Goal: Obtain resource: Obtain resource

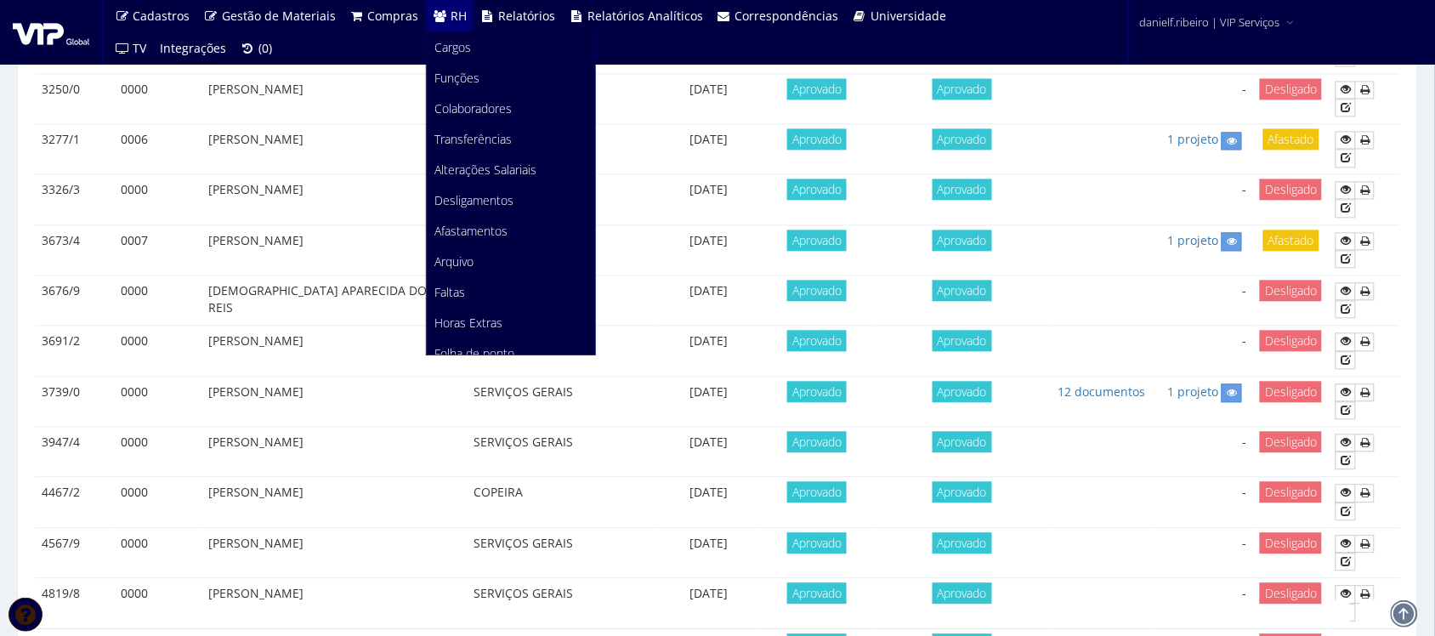
scroll to position [213, 0]
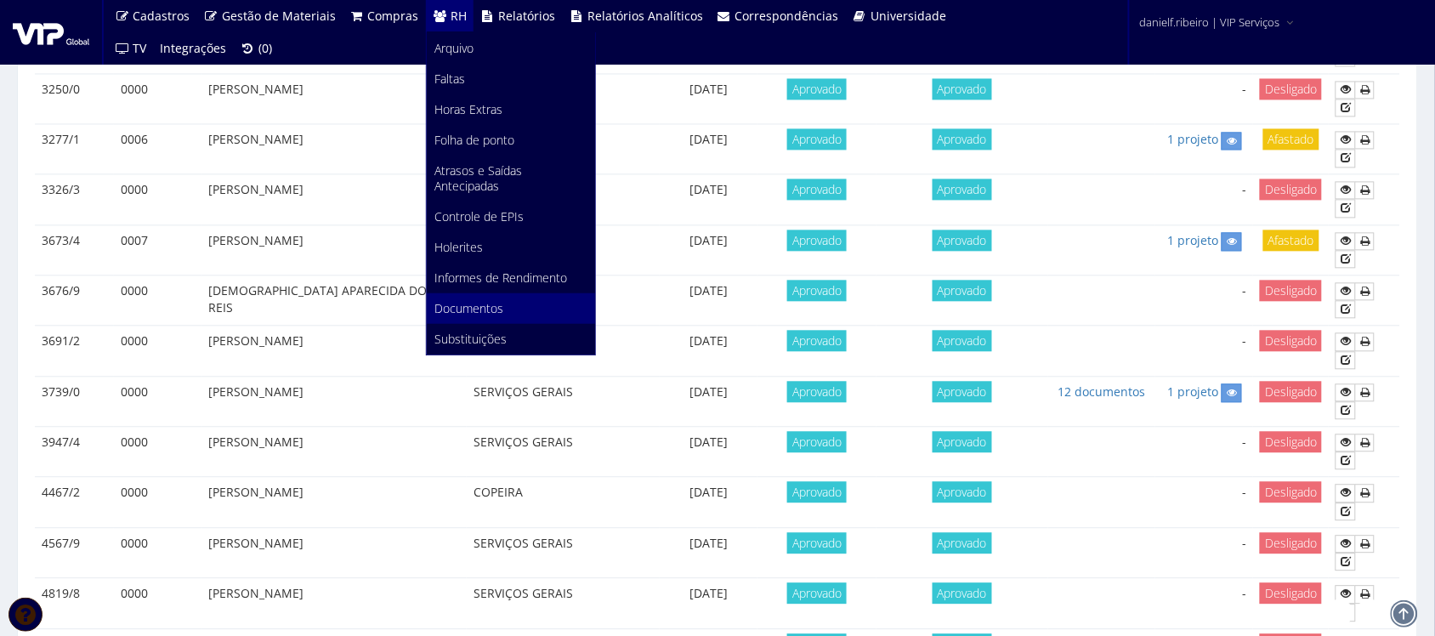
click at [478, 311] on span "Documentos" at bounding box center [469, 308] width 69 height 16
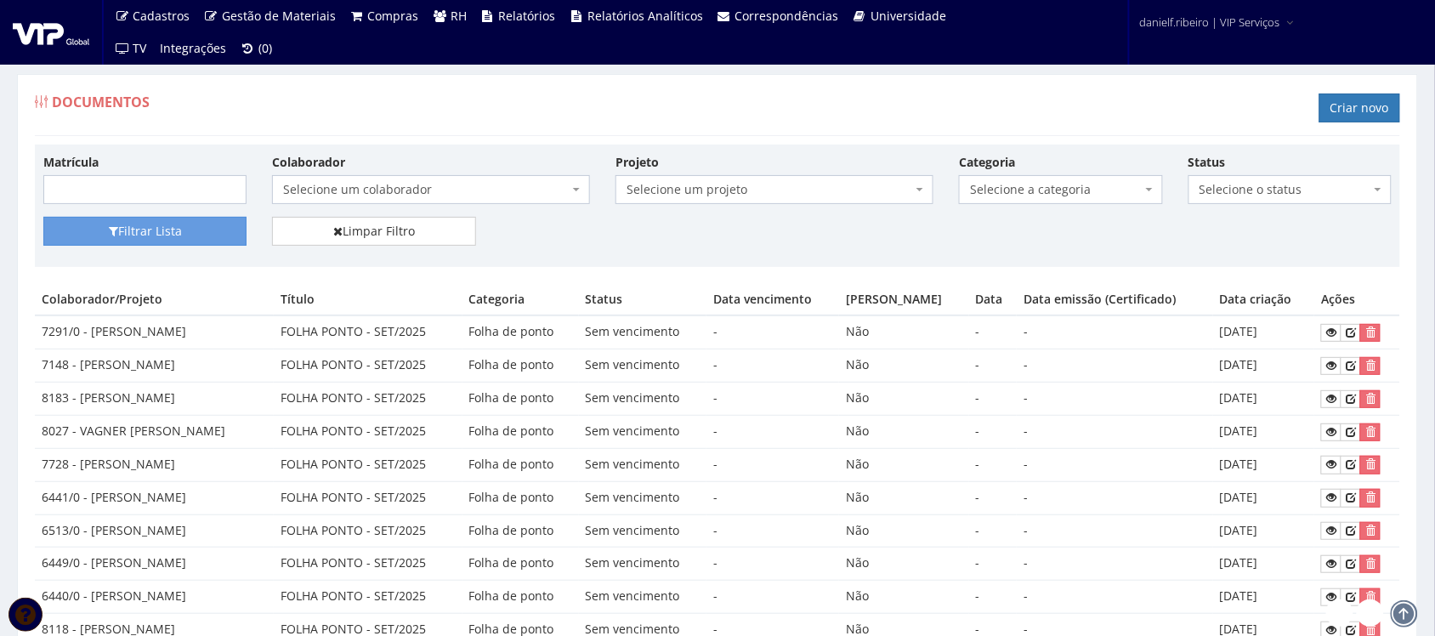
click at [434, 189] on span "Selecione um colaborador" at bounding box center [426, 189] width 286 height 17
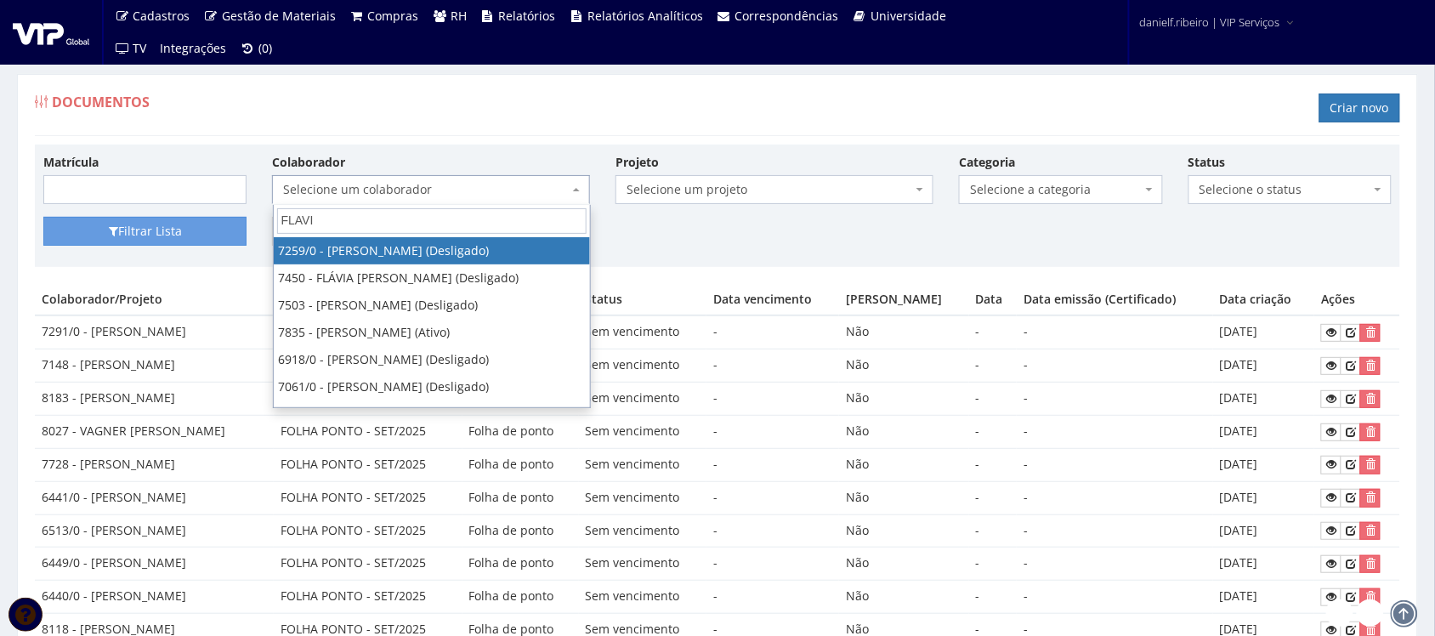
type input "FLAVIO"
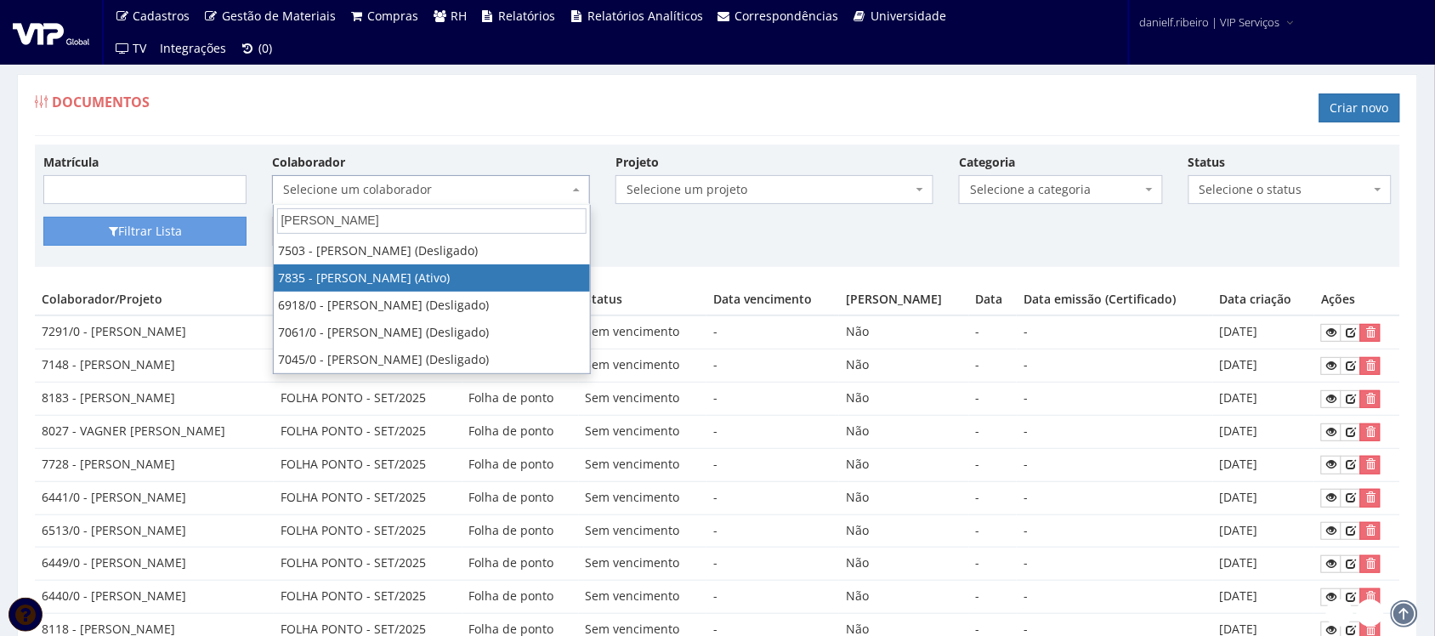
select select "2665"
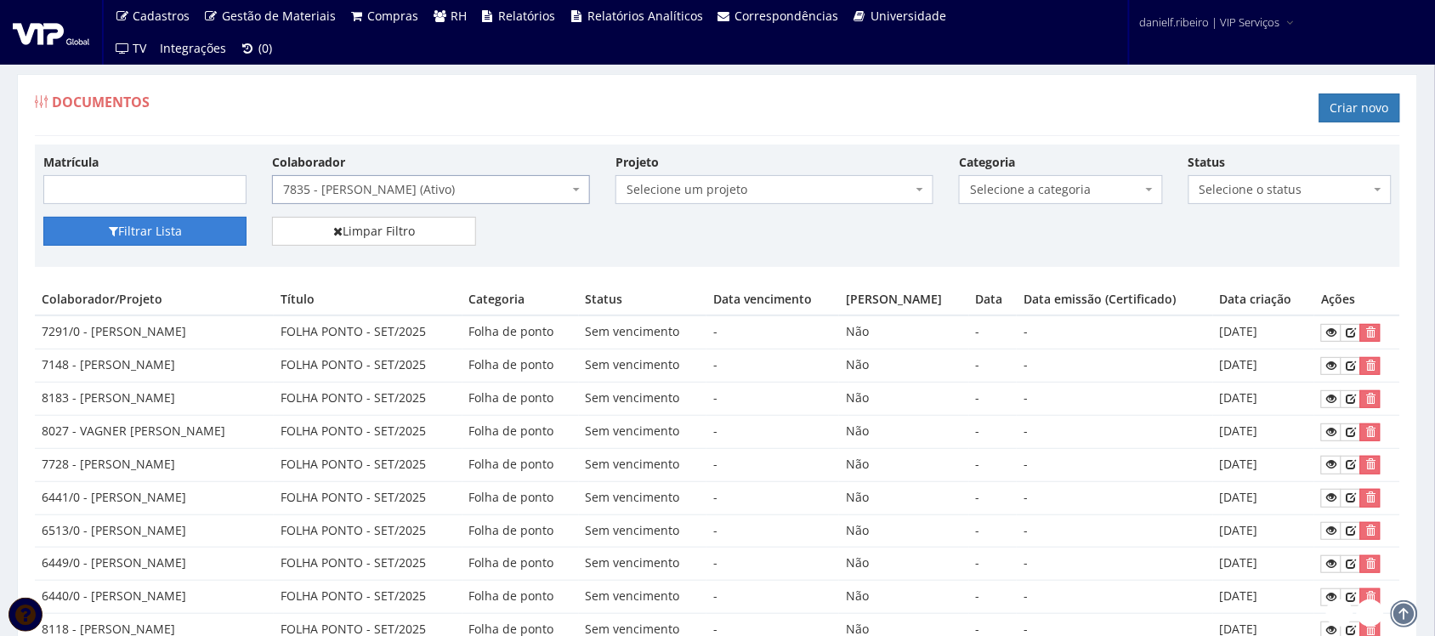
click at [184, 235] on button "Filtrar Lista" at bounding box center [144, 231] width 203 height 29
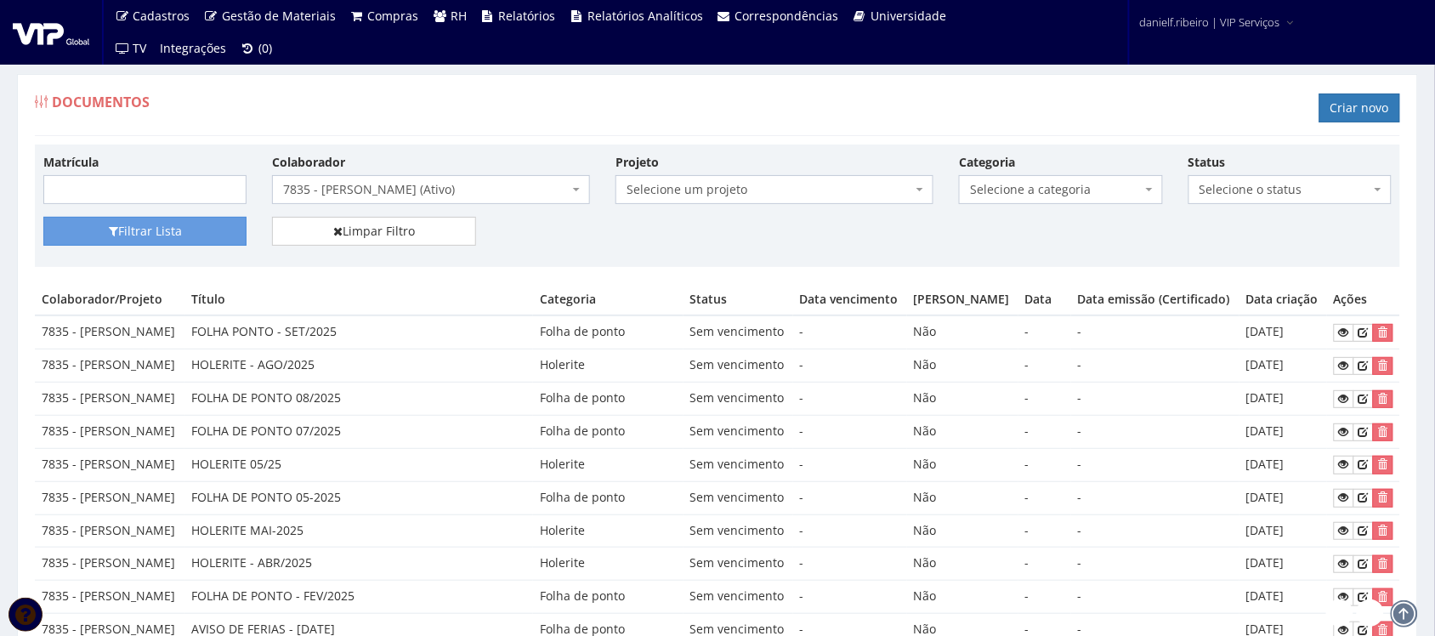
click at [1009, 196] on span "Selecione a categoria" at bounding box center [1055, 189] width 171 height 17
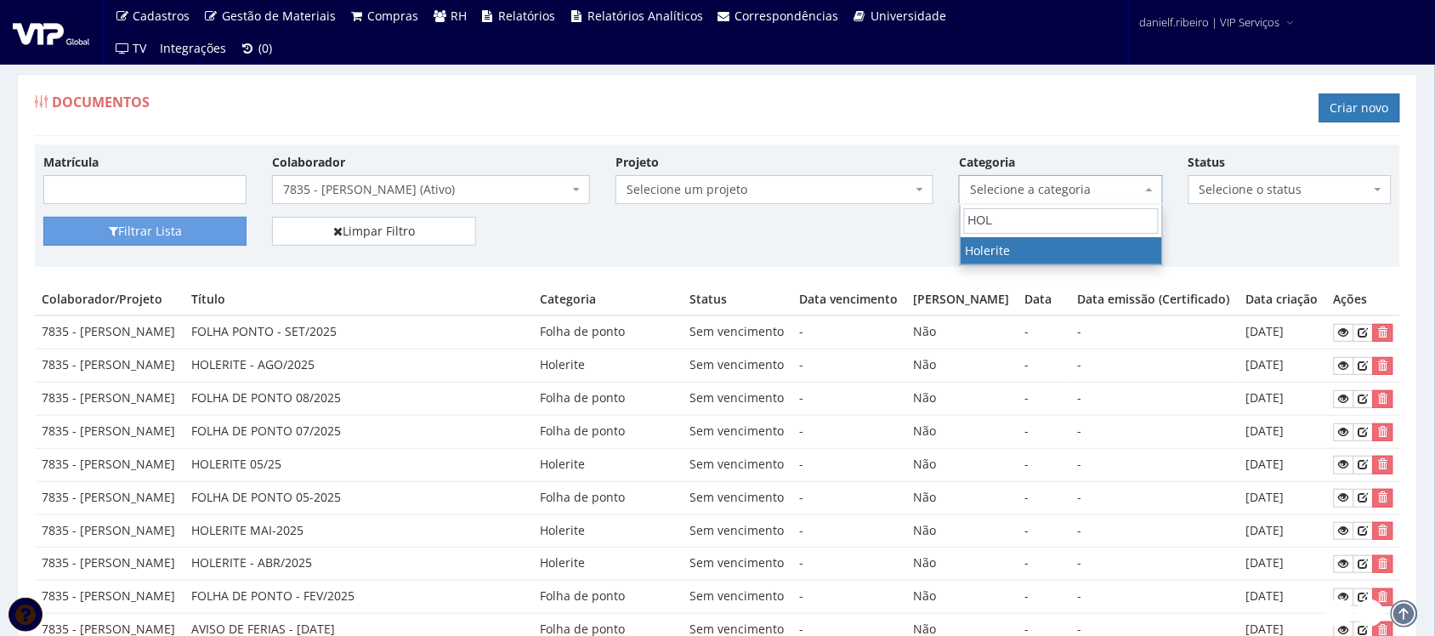
type input "HOL"
select select "holerite"
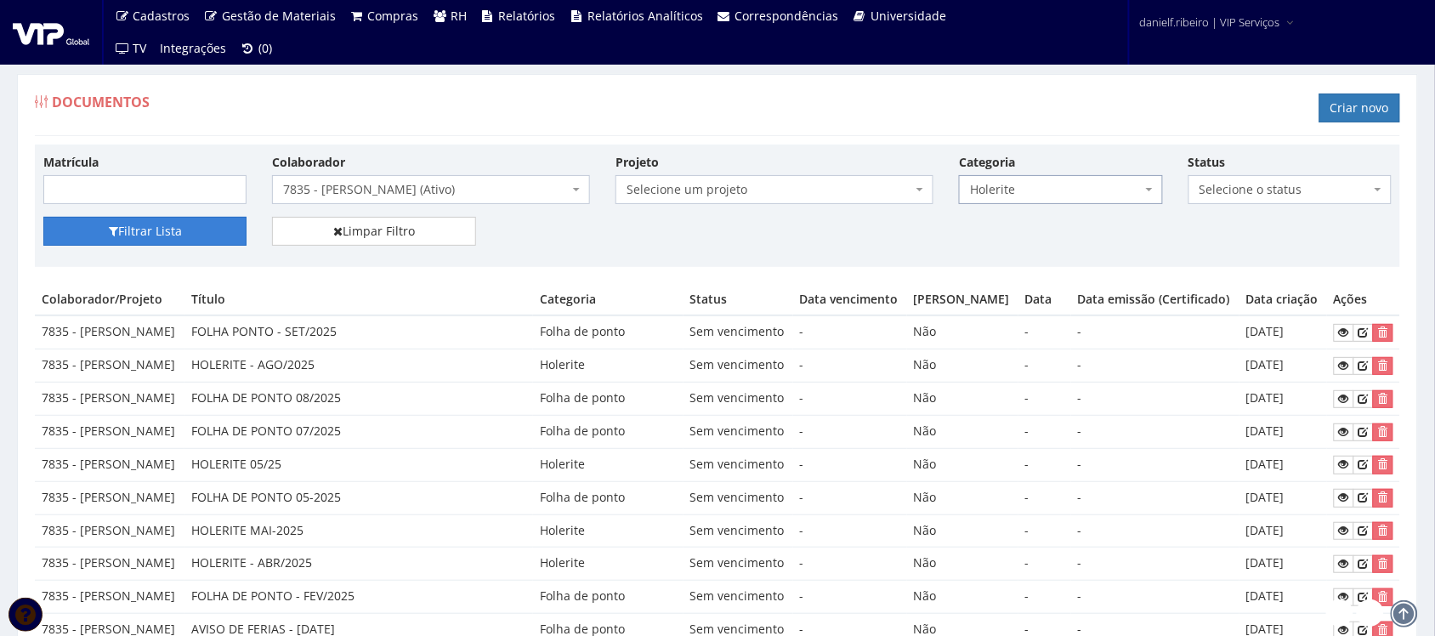
drag, startPoint x: 197, startPoint y: 247, endPoint x: 188, endPoint y: 235, distance: 15.1
click at [196, 245] on button "Filtrar Lista" at bounding box center [144, 231] width 203 height 29
click at [190, 236] on button "Filtrar Lista" at bounding box center [144, 231] width 203 height 29
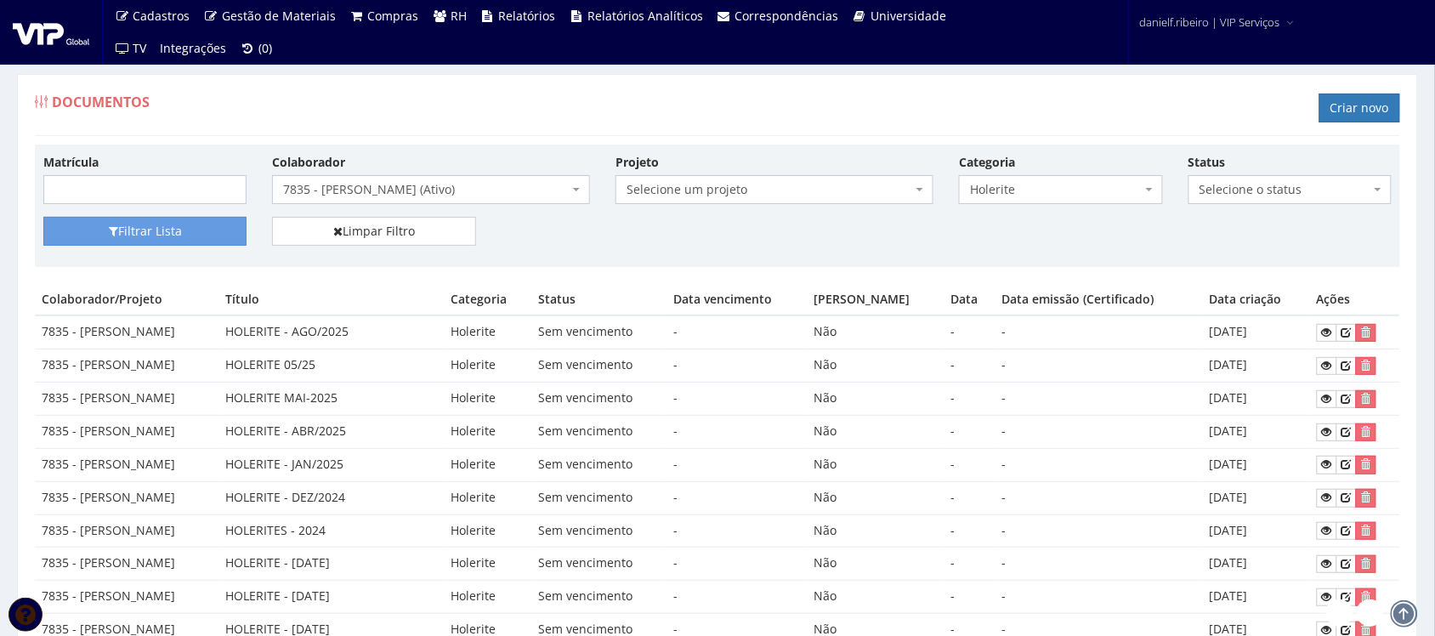
drag, startPoint x: 211, startPoint y: 324, endPoint x: 1246, endPoint y: 324, distance: 1035.2
click at [1246, 324] on tr "7835 - FLAVIO DA SILVA HOLERITE - AGO/2025 Holerite Sem vencimento - Não - - 22…" at bounding box center [717, 331] width 1365 height 33
click at [1239, 333] on td "22/09/2025" at bounding box center [1255, 331] width 107 height 33
click at [1328, 338] on icon at bounding box center [1327, 332] width 10 height 12
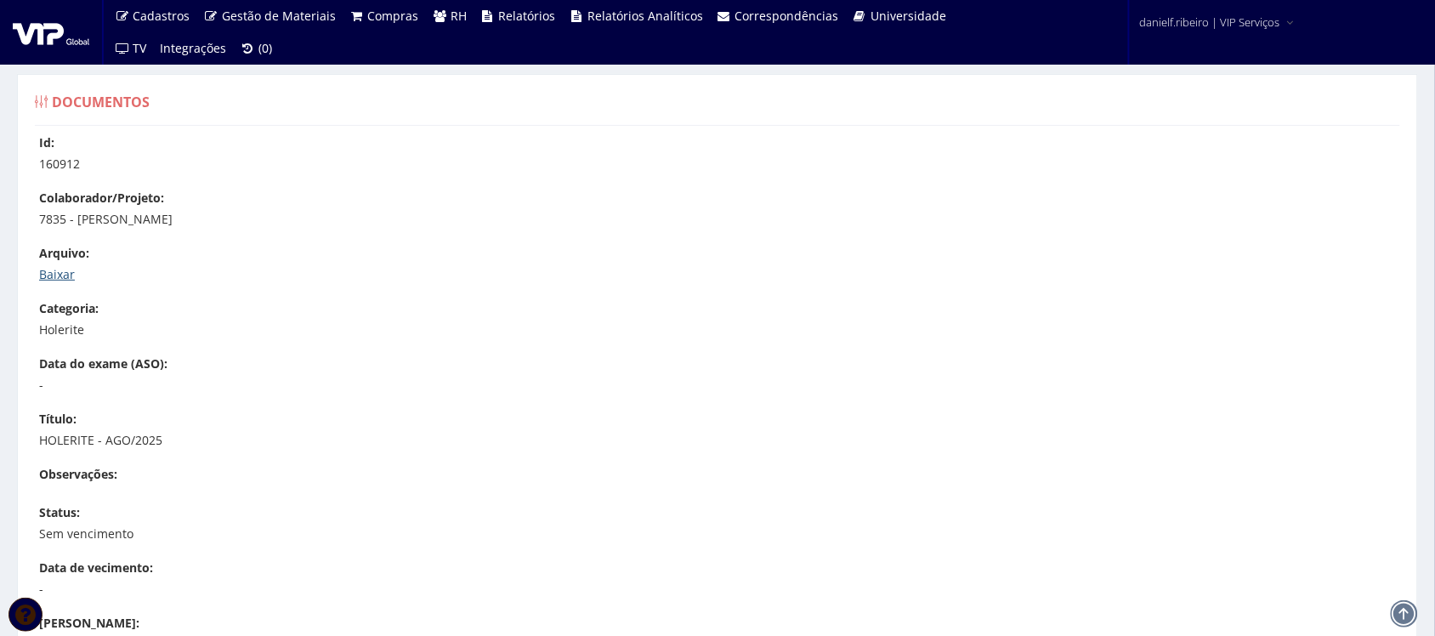
click at [53, 274] on link "Baixar" at bounding box center [57, 274] width 36 height 16
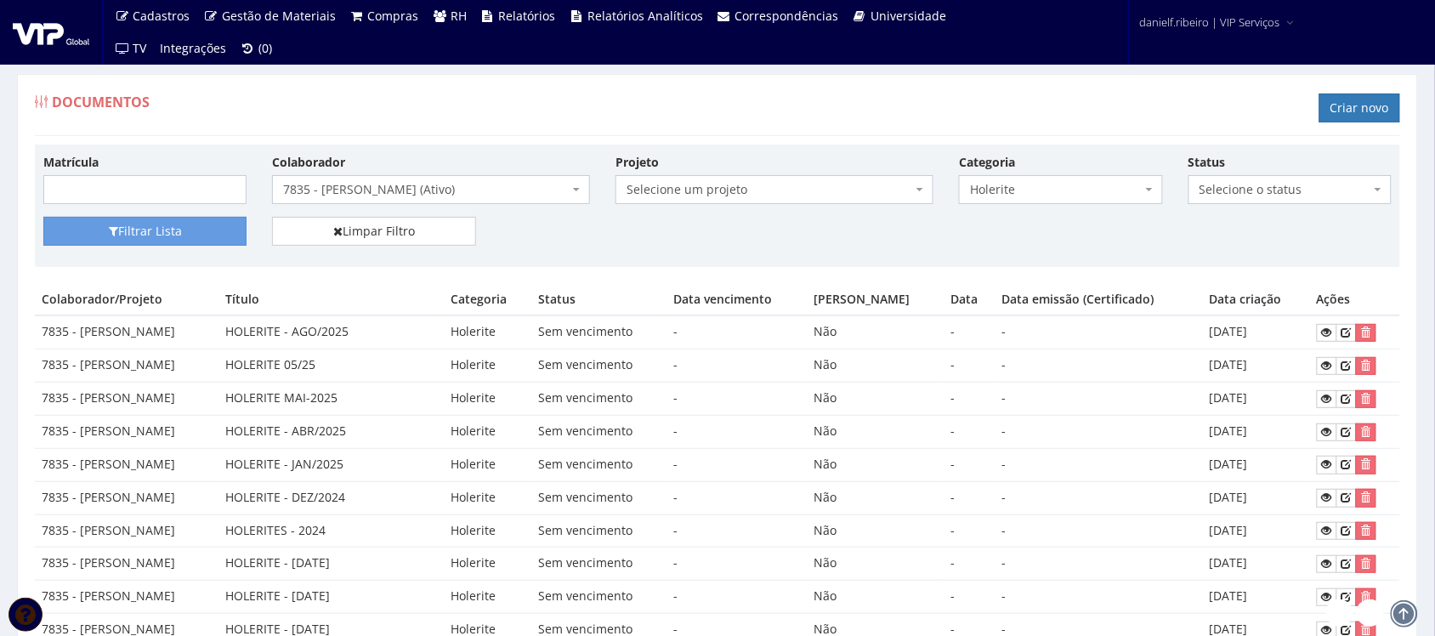
click at [421, 189] on span "7835 - [PERSON_NAME] (Ativo)" at bounding box center [426, 189] width 286 height 17
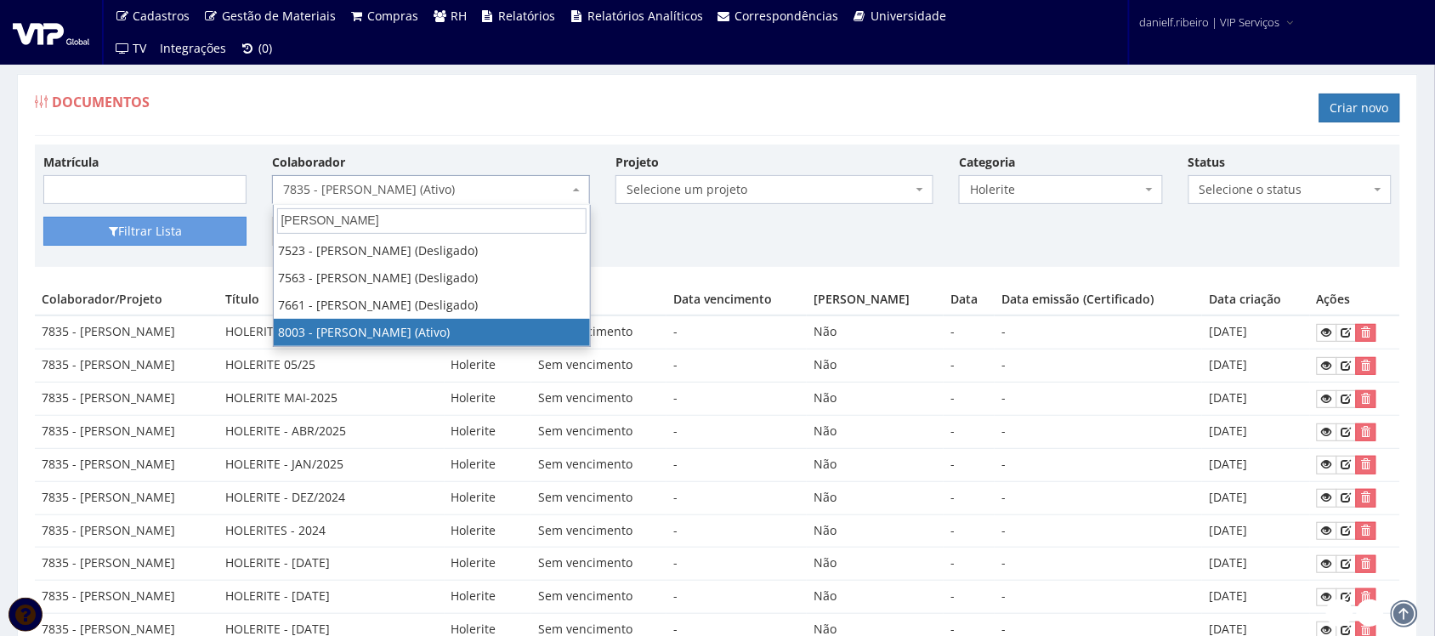
type input "jose w"
select select "3643"
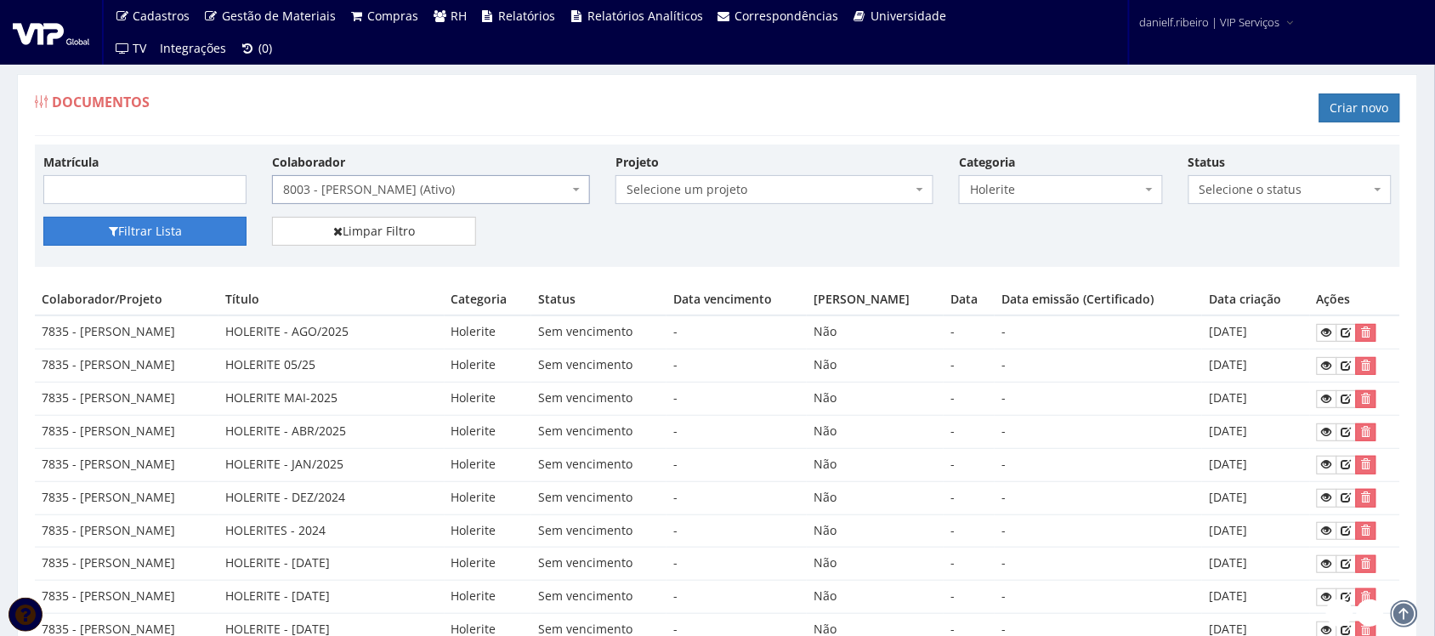
click at [123, 228] on button "Filtrar Lista" at bounding box center [144, 231] width 203 height 29
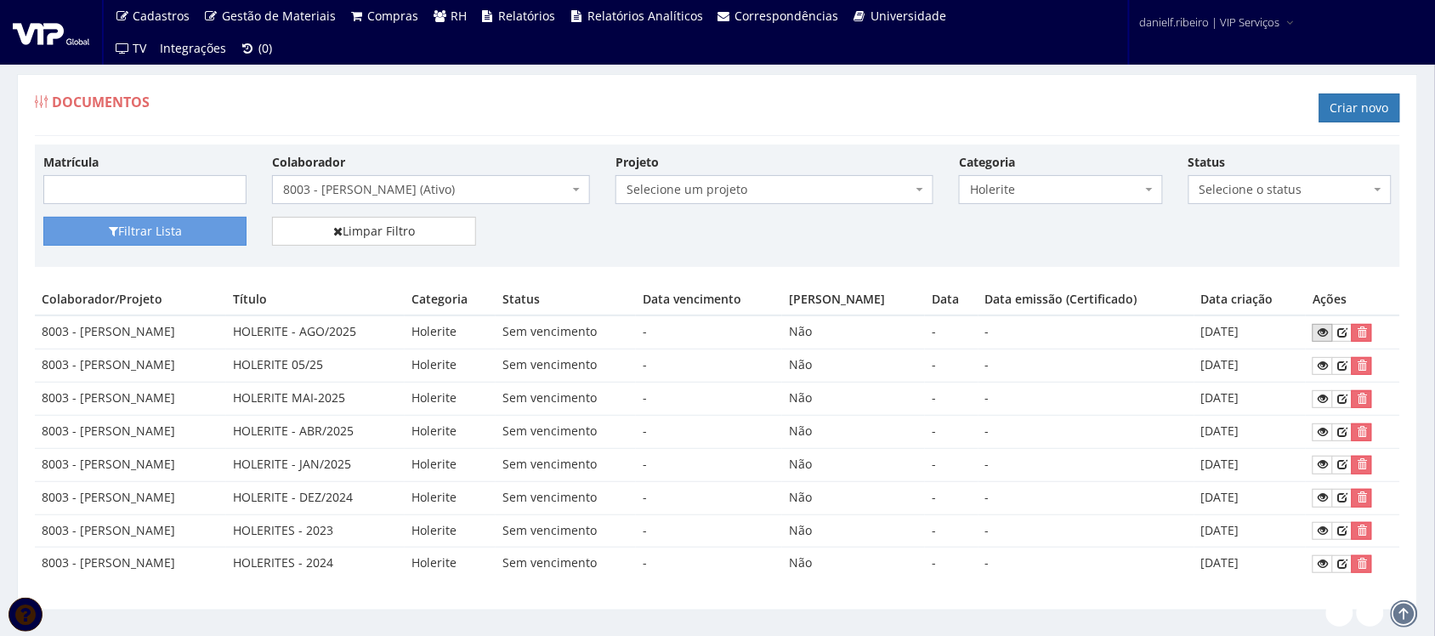
click at [1333, 336] on link at bounding box center [1322, 333] width 20 height 18
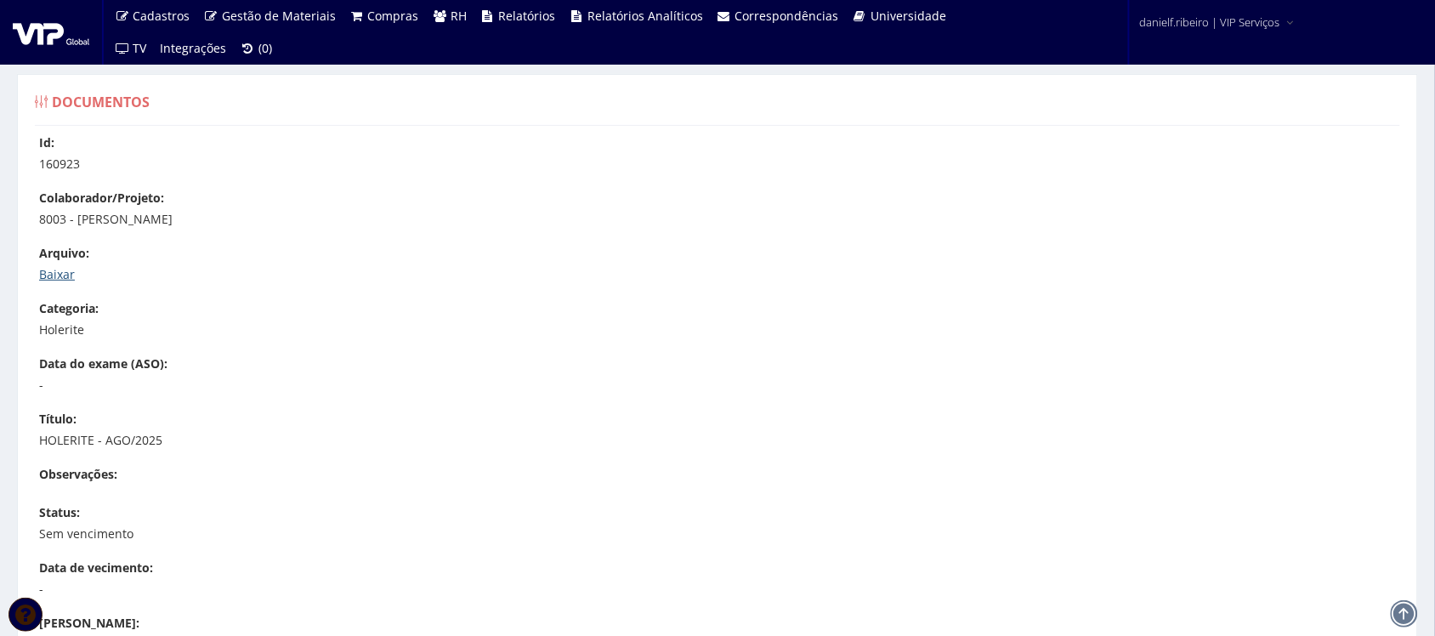
click at [52, 269] on link "Baixar" at bounding box center [57, 274] width 36 height 16
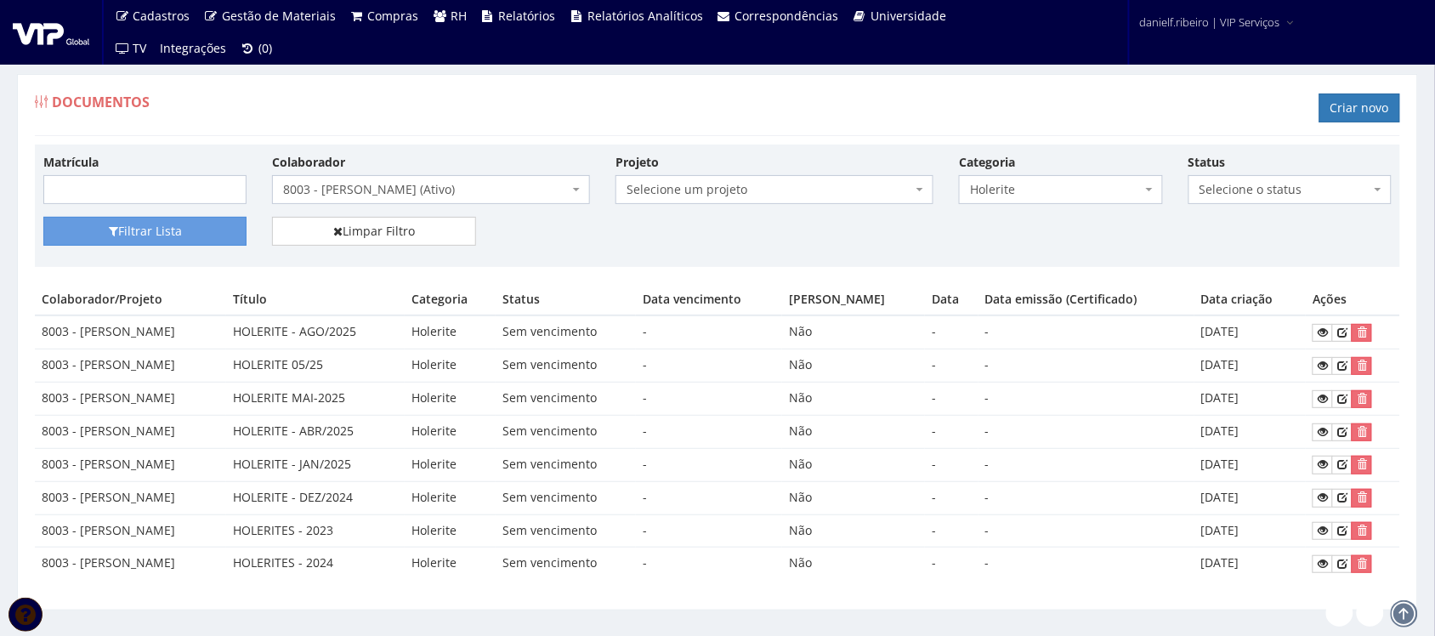
click at [442, 232] on div "Filtrar Lista Limpar Filtro" at bounding box center [718, 238] width 1374 height 42
click at [431, 193] on span "8003 - [PERSON_NAME] (Ativo)" at bounding box center [426, 189] width 286 height 17
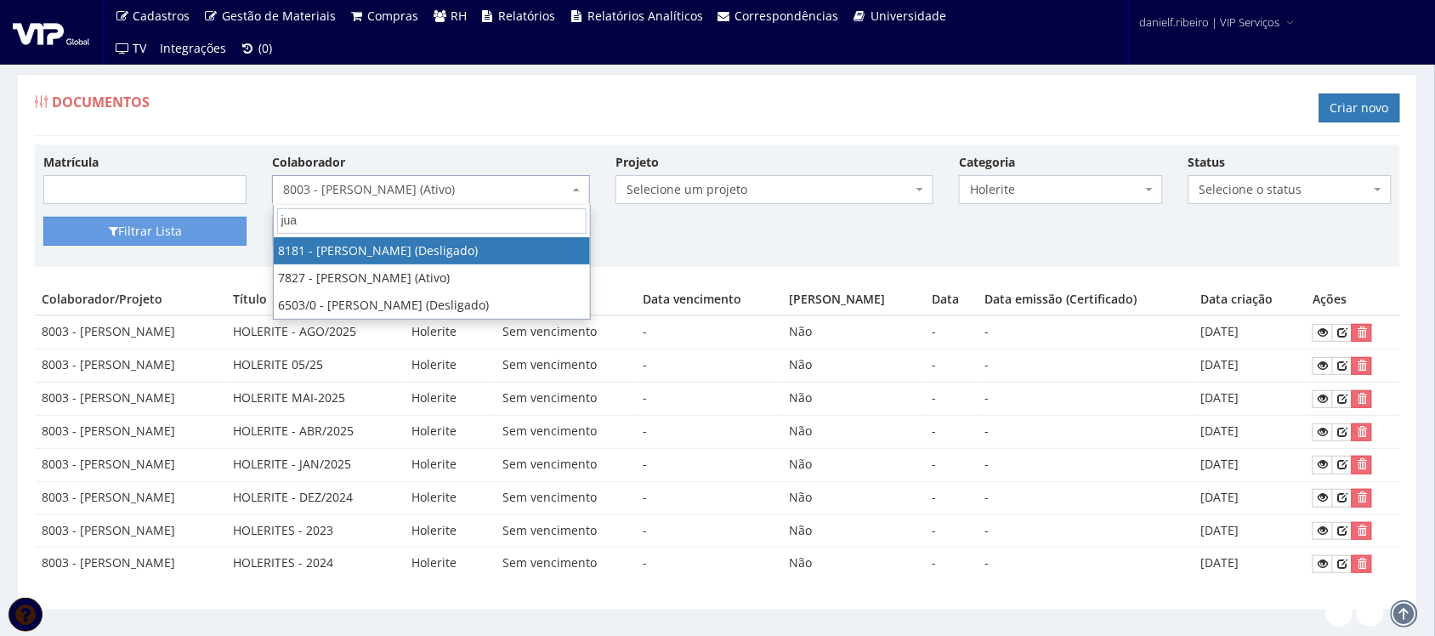
type input "juan"
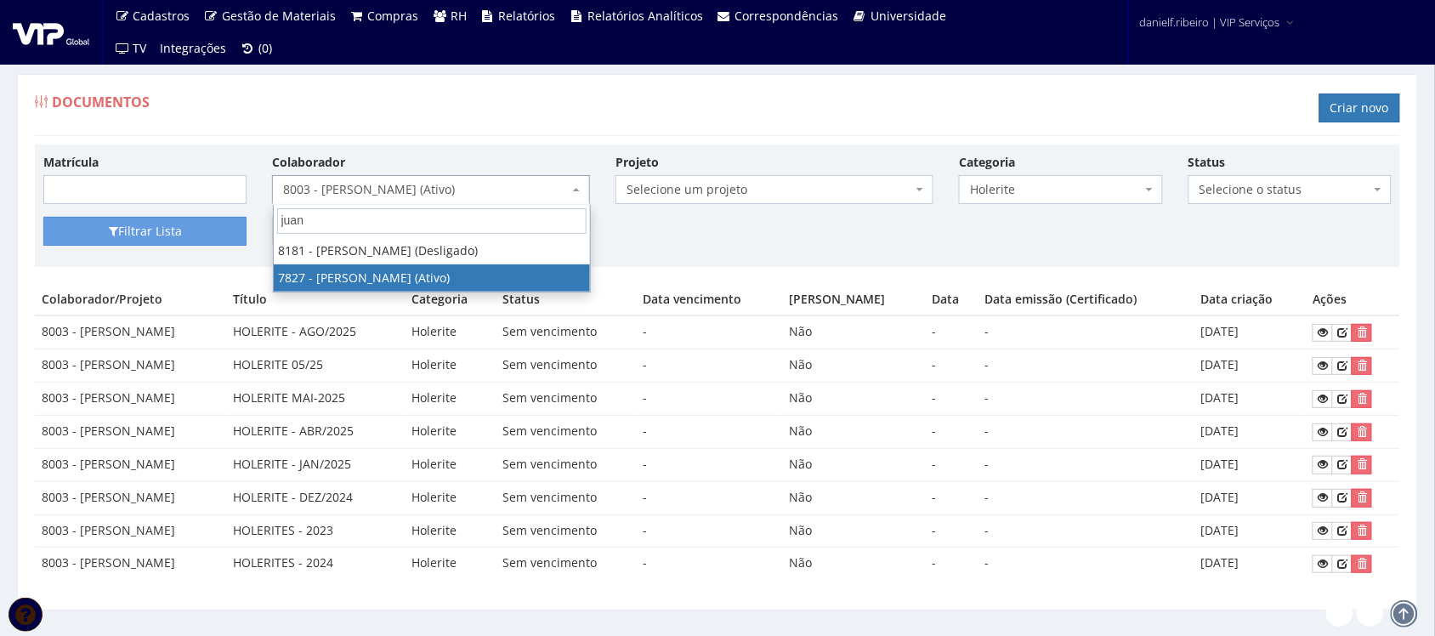
select select "2646"
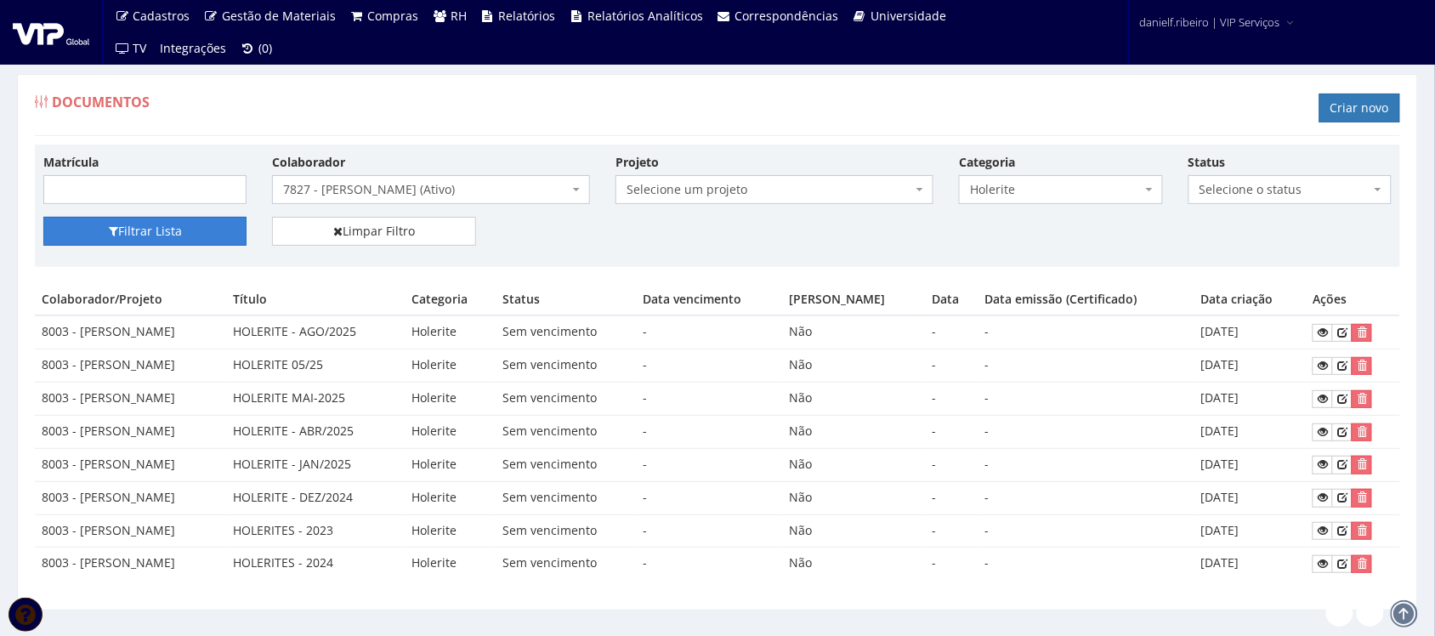
click at [128, 222] on button "Filtrar Lista" at bounding box center [144, 231] width 203 height 29
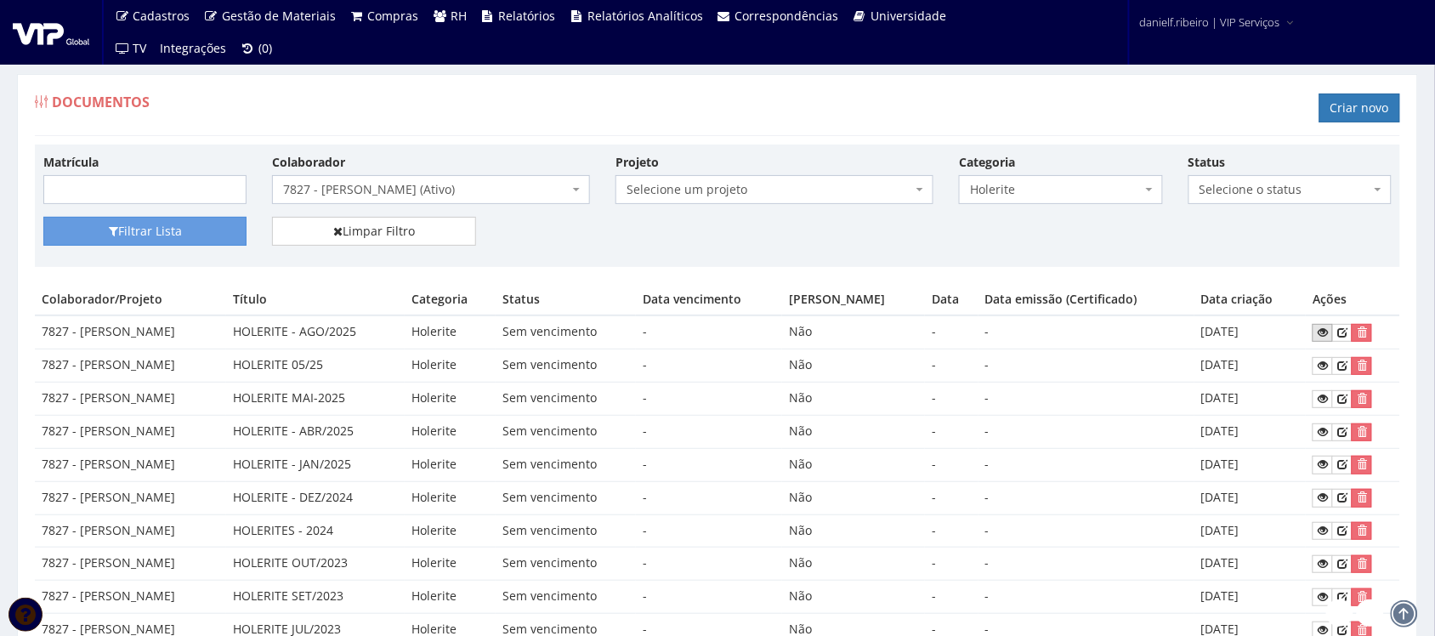
click at [1327, 338] on icon at bounding box center [1322, 332] width 10 height 12
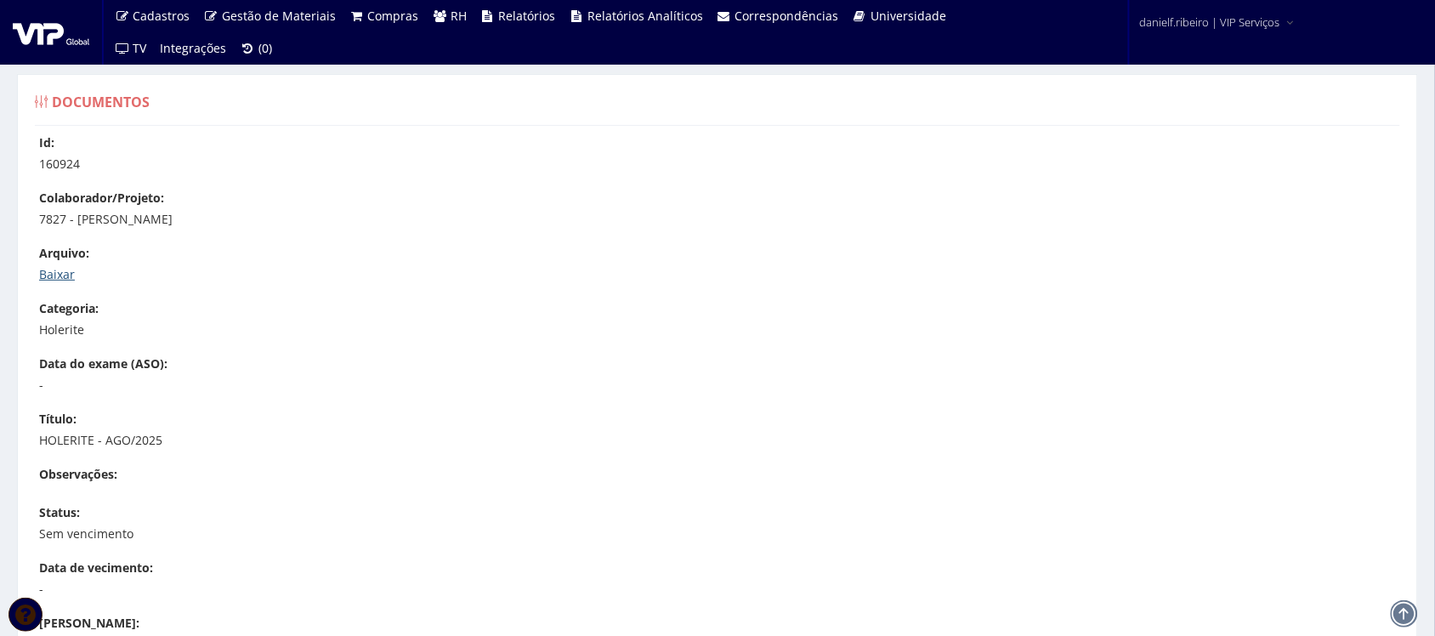
click at [52, 270] on link "Baixar" at bounding box center [57, 274] width 36 height 16
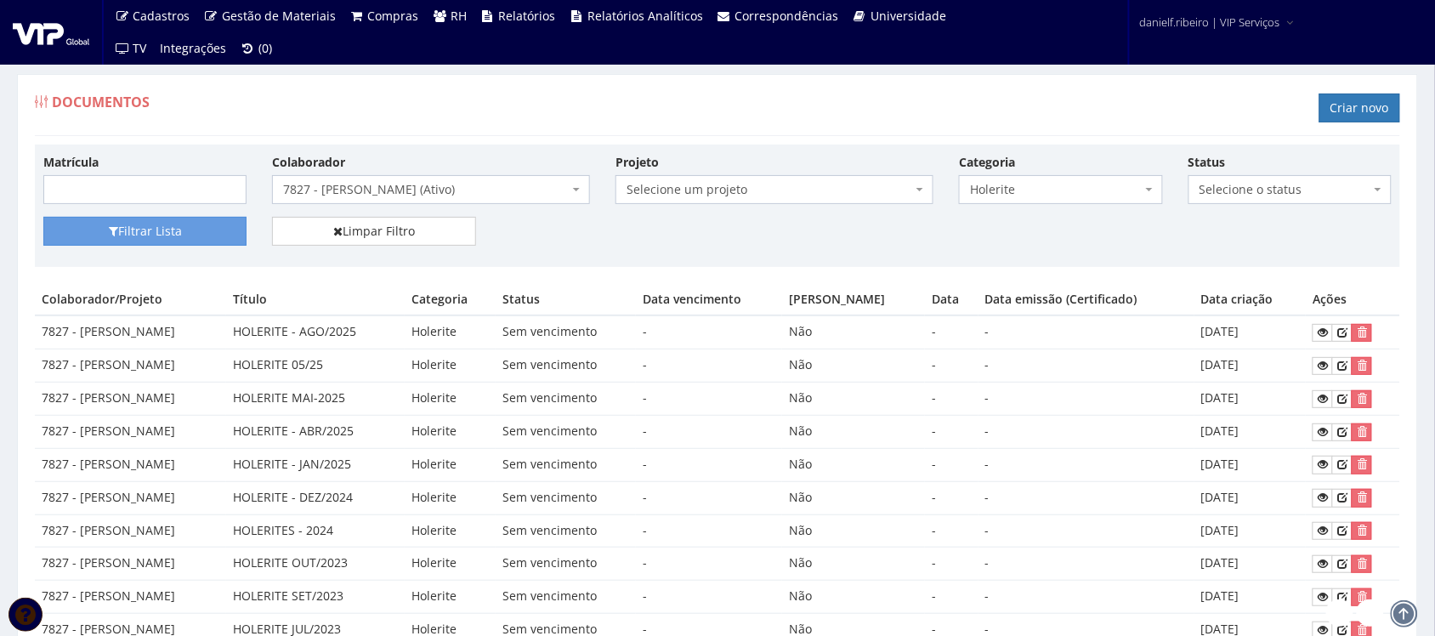
click at [20, 99] on div "Documentos Criar novo Matrícula Colaborador Selecione um colaborador 7015/0 - […" at bounding box center [717, 458] width 1401 height 768
drag, startPoint x: 402, startPoint y: 102, endPoint x: 1098, endPoint y: 163, distance: 698.8
click at [402, 102] on div "Documentos Criar novo" at bounding box center [717, 110] width 1365 height 51
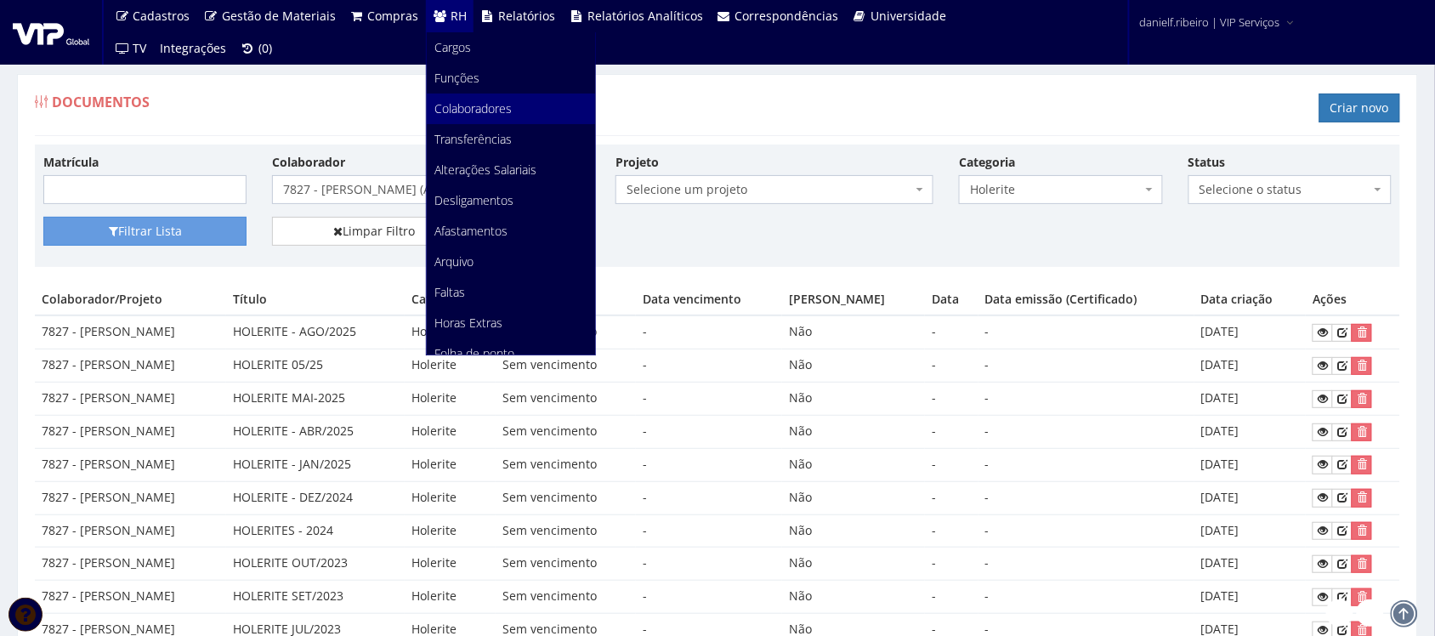
click at [457, 100] on span "Colaboradores" at bounding box center [473, 108] width 77 height 16
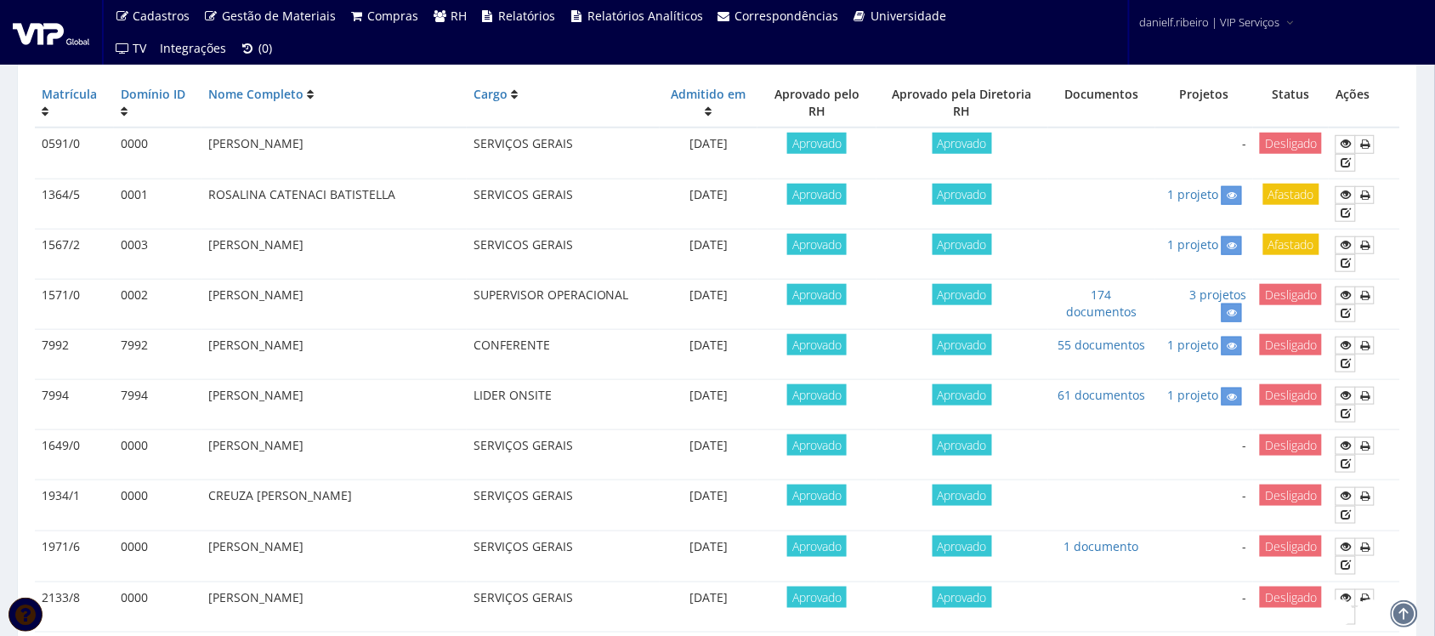
scroll to position [992, 0]
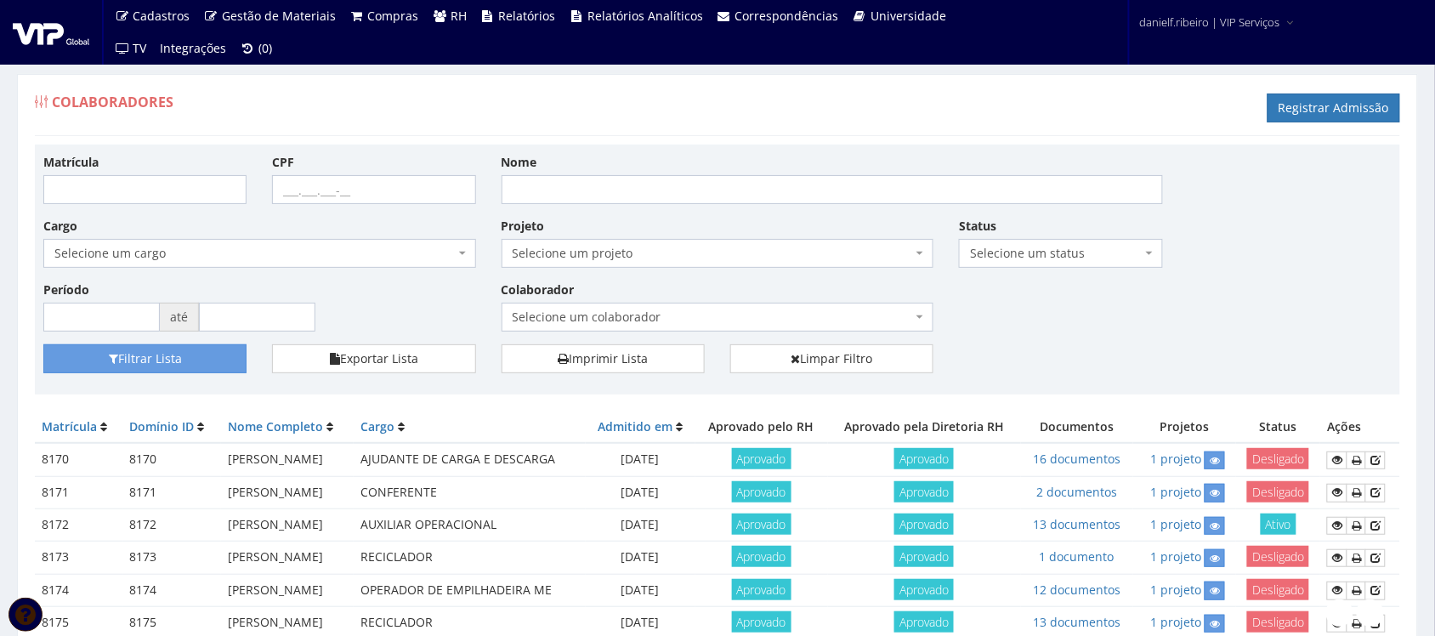
drag, startPoint x: 715, startPoint y: 532, endPoint x: 612, endPoint y: 530, distance: 102.9
click at [612, 530] on tr "8172 8172 ELEUSA PEREIRA SALGADO AUXILIAR OPERACIONAL 17/02/2025 Aprovado Aprov…" at bounding box center [717, 525] width 1365 height 32
click at [586, 530] on td "AUXILIAR OPERACIONAL" at bounding box center [470, 525] width 232 height 32
drag, startPoint x: 389, startPoint y: 500, endPoint x: 937, endPoint y: 506, distance: 548.3
click at [937, 506] on tr "8171 8171 RAFAEL FERREIRA RODRIGUES CONFERENTE 05/02/2025 Aprovado Aprovado 2 d…" at bounding box center [717, 492] width 1365 height 32
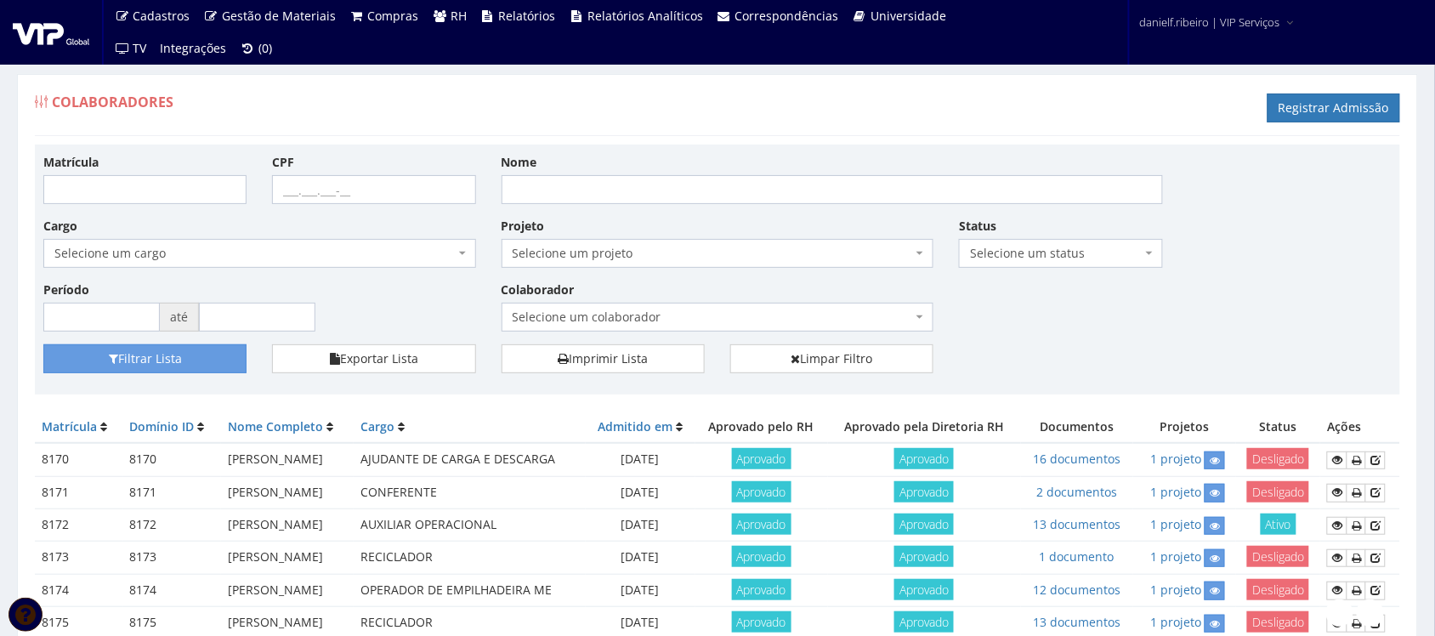
click at [828, 473] on td "Aprovado" at bounding box center [761, 459] width 133 height 33
drag, startPoint x: 651, startPoint y: 520, endPoint x: 749, endPoint y: 518, distance: 97.8
click at [749, 518] on tr "8172 8172 ELEUSA PEREIRA SALGADO AUXILIAR OPERACIONAL 17/02/2025 Aprovado Aprov…" at bounding box center [717, 525] width 1365 height 32
click at [695, 517] on td "17/02/2025" at bounding box center [641, 525] width 110 height 32
click at [1078, 530] on link "13 documentos" at bounding box center [1077, 524] width 88 height 16
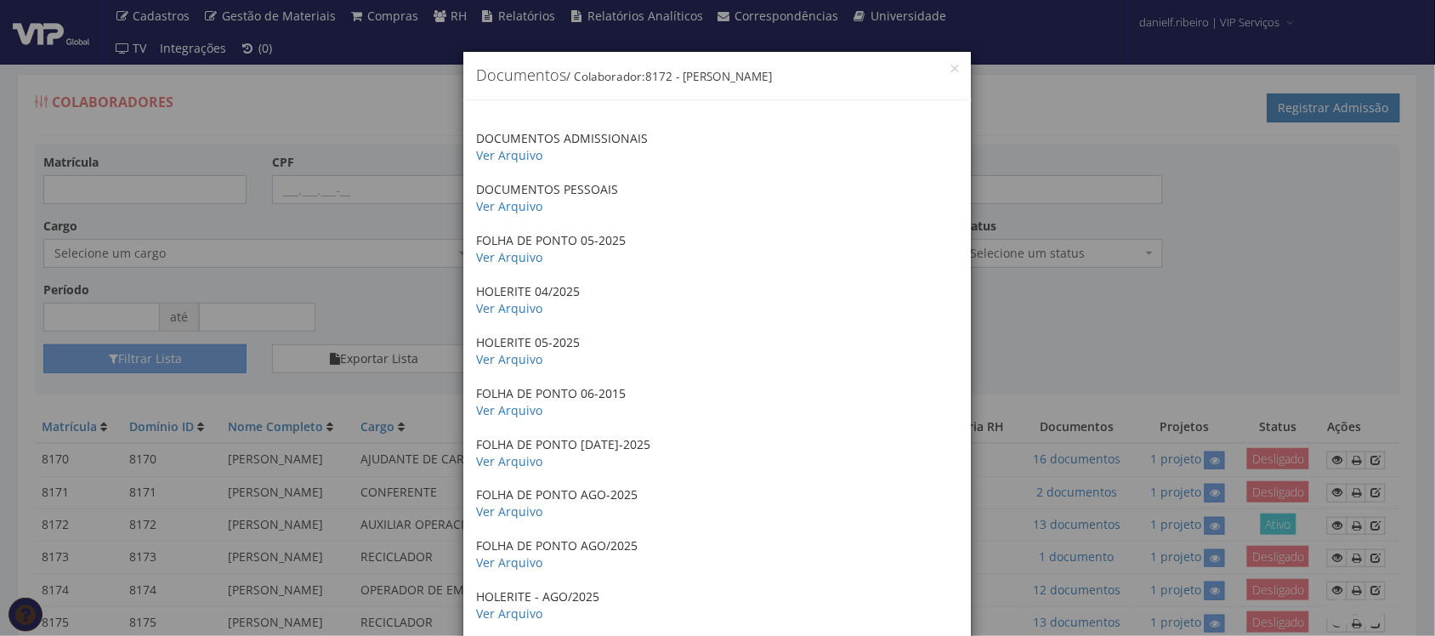
click at [1149, 550] on div "× Documentos / Colaborador: 8172 - ELEUSA PEREIRA SALGADO DOCUMENTOS ADMISSIONA…" at bounding box center [717, 318] width 1435 height 636
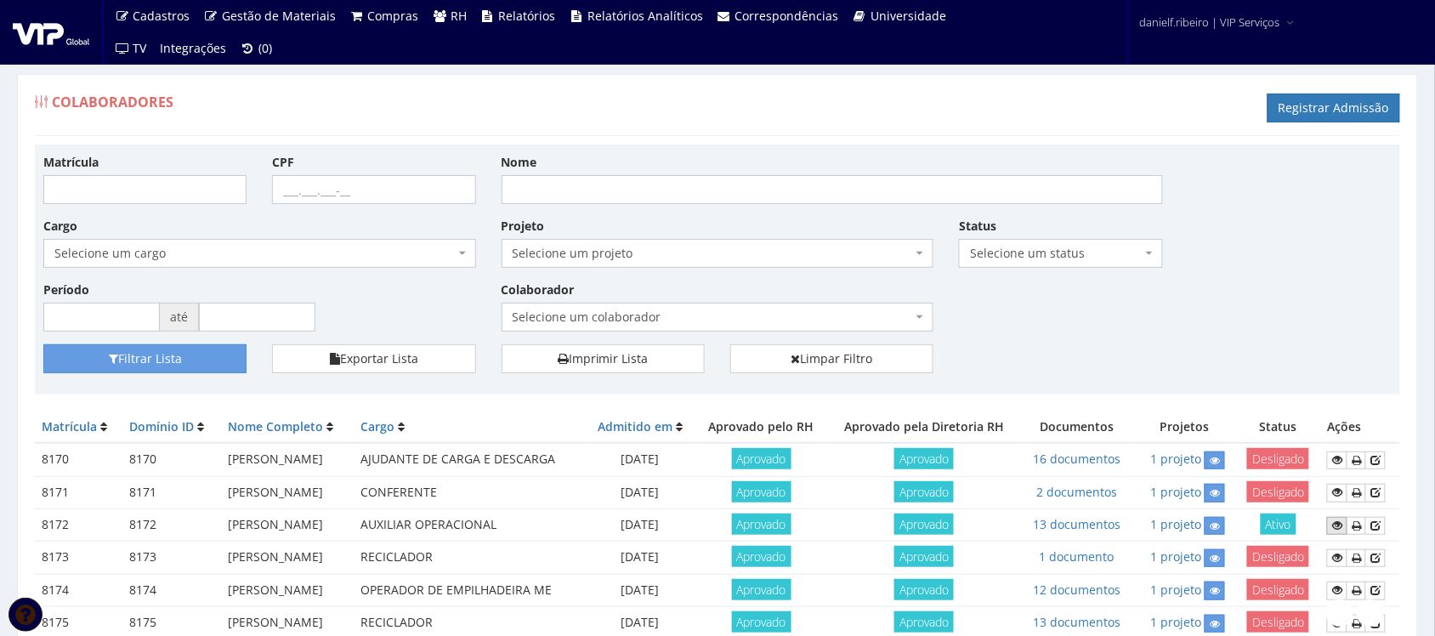
click at [1335, 527] on link at bounding box center [1337, 526] width 20 height 18
drag, startPoint x: 653, startPoint y: 554, endPoint x: 1003, endPoint y: 546, distance: 350.3
click at [889, 547] on tr "8173 8173 JOSEILDO CARDOSO NOGUEIRA RECICLADOR 17/03/2025 Aprovado Aprovado 1 d…" at bounding box center [717, 557] width 1365 height 32
click at [1073, 559] on link "1 documento" at bounding box center [1076, 556] width 75 height 16
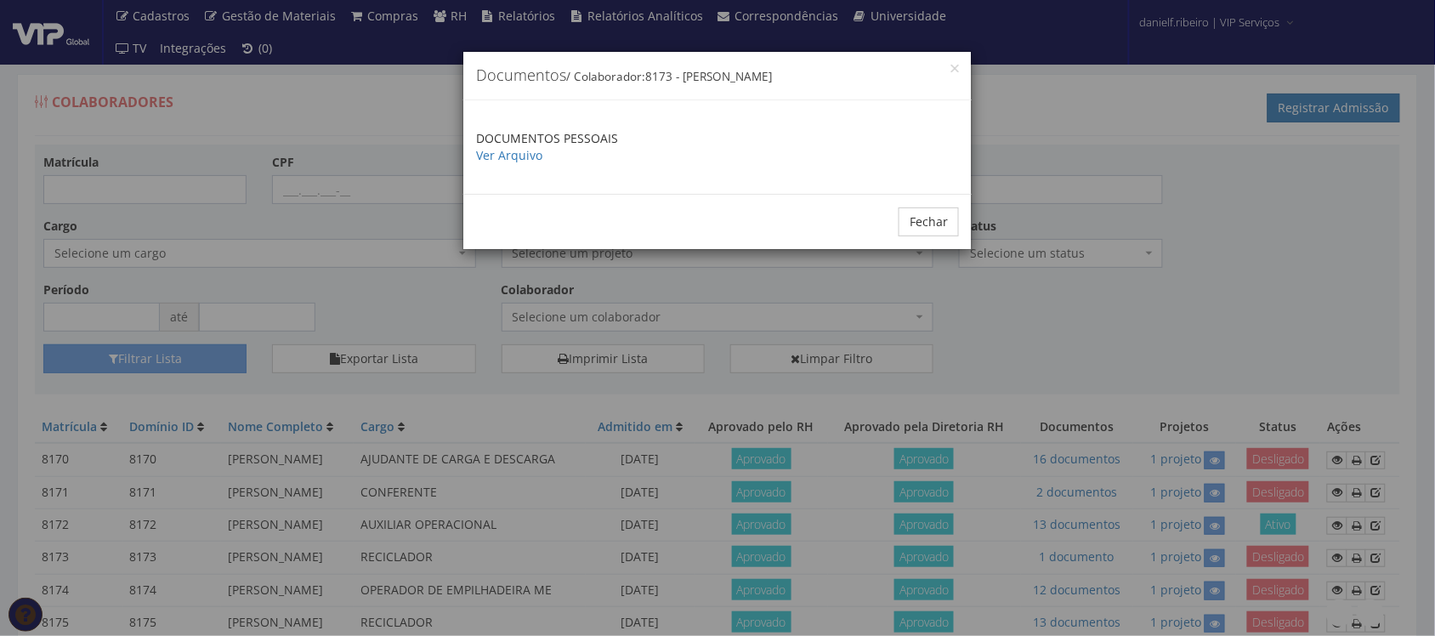
click at [996, 426] on div "× Documentos / Colaborador: 8173 - JOSEILDO CARDOSO NOGUEIRA DOCUMENTOS PESSOAI…" at bounding box center [717, 318] width 1435 height 636
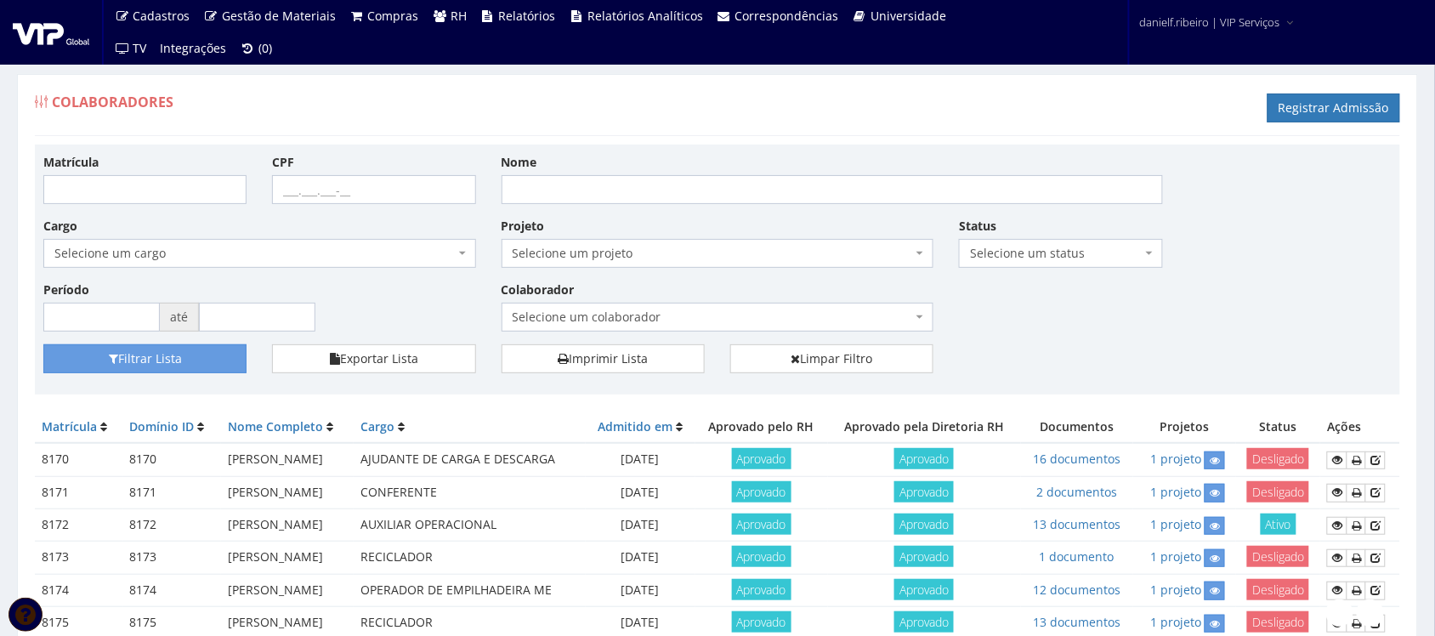
scroll to position [354, 0]
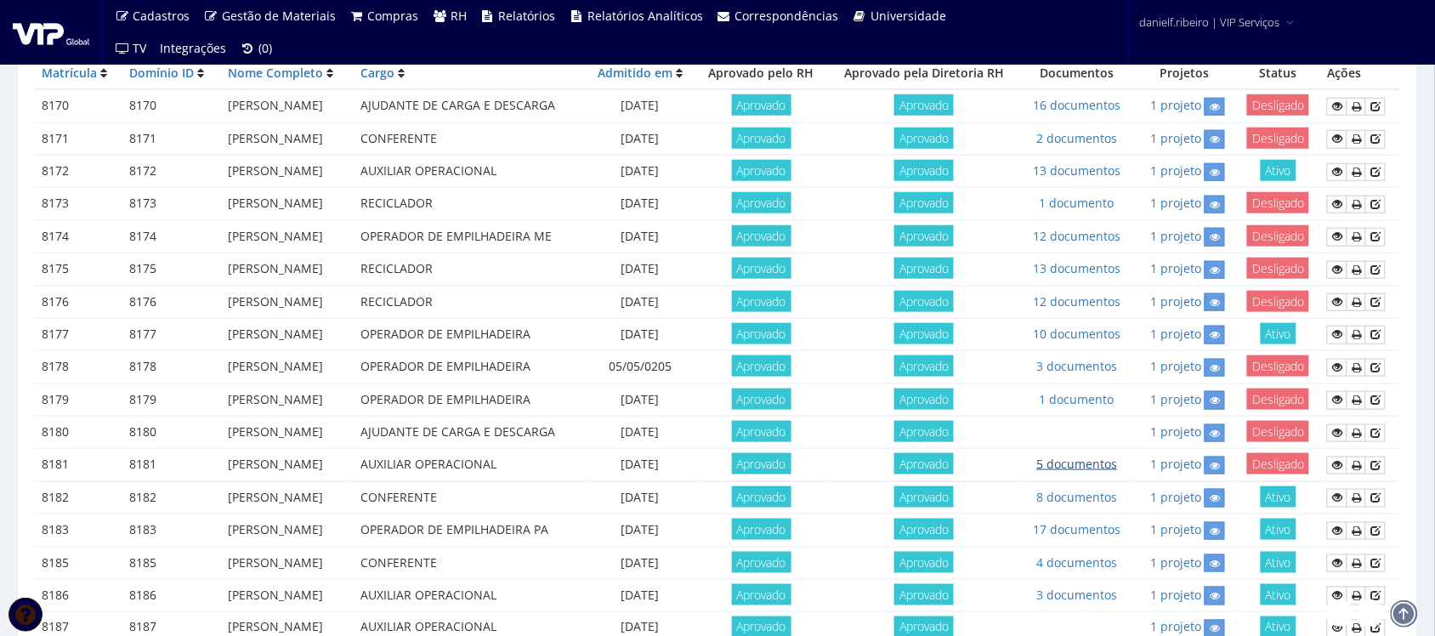
click at [1080, 464] on link "5 documentos" at bounding box center [1076, 464] width 81 height 16
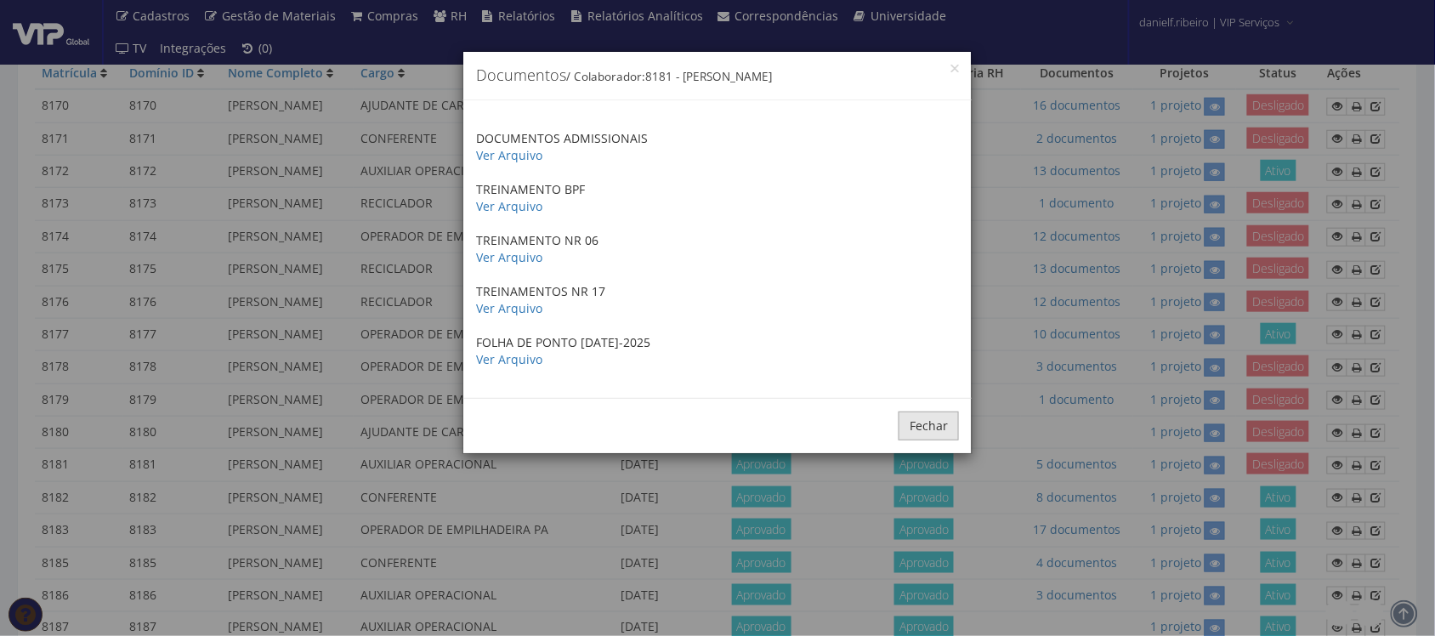
click at [925, 415] on button "Fechar" at bounding box center [928, 425] width 60 height 29
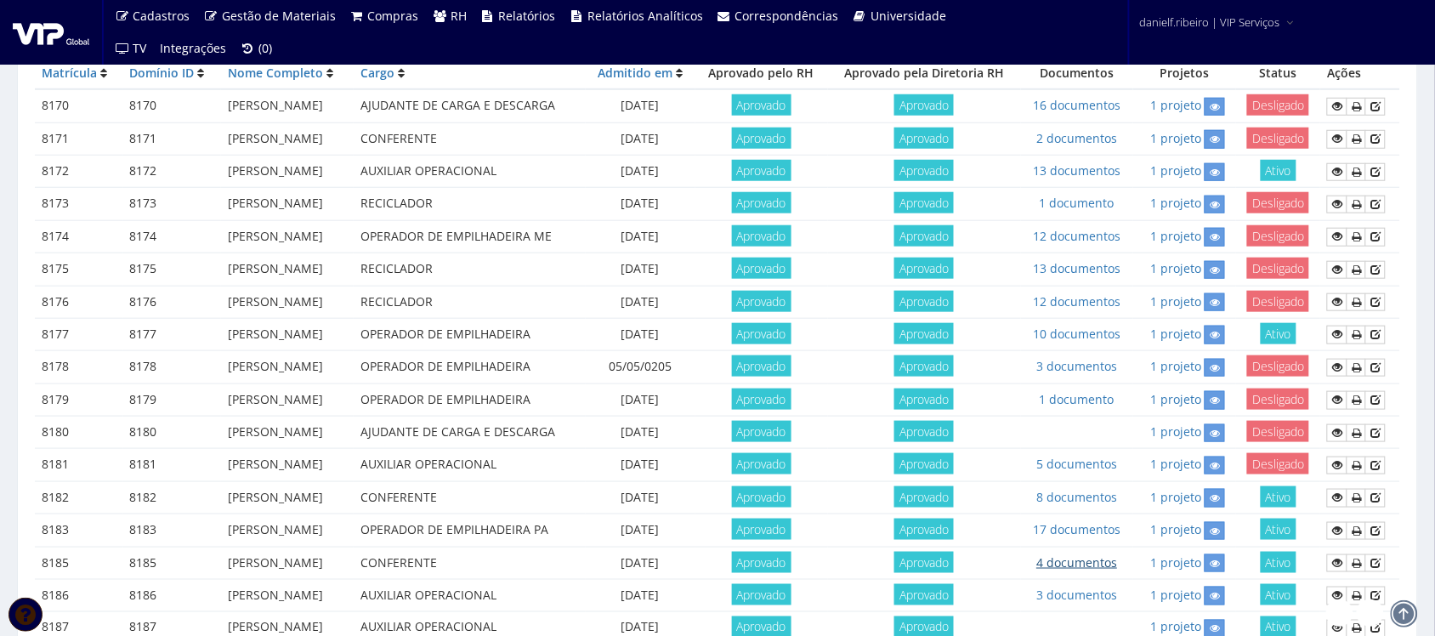
click at [1088, 567] on link "4 documentos" at bounding box center [1076, 562] width 81 height 16
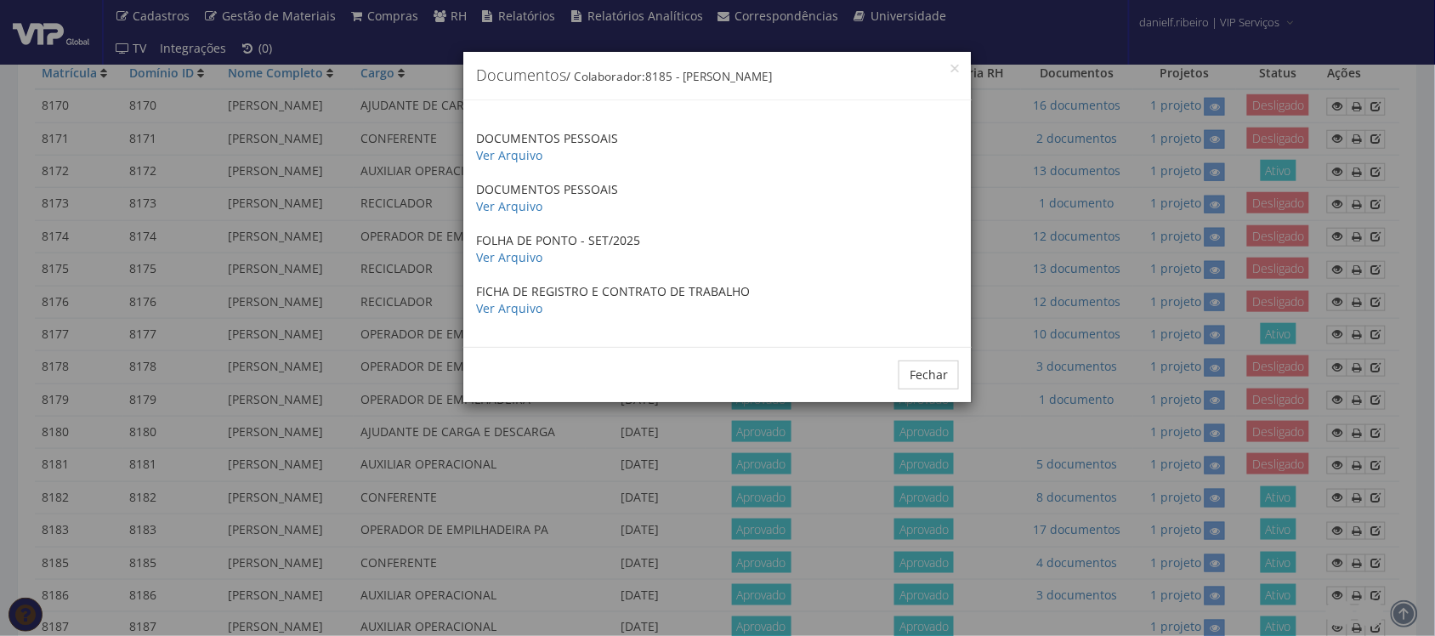
click at [1042, 575] on div "× Documentos / Colaborador: 8185 - CLAUDIO APARECIDO SANTIAGO DOCUMENTOS PESSOA…" at bounding box center [717, 318] width 1435 height 636
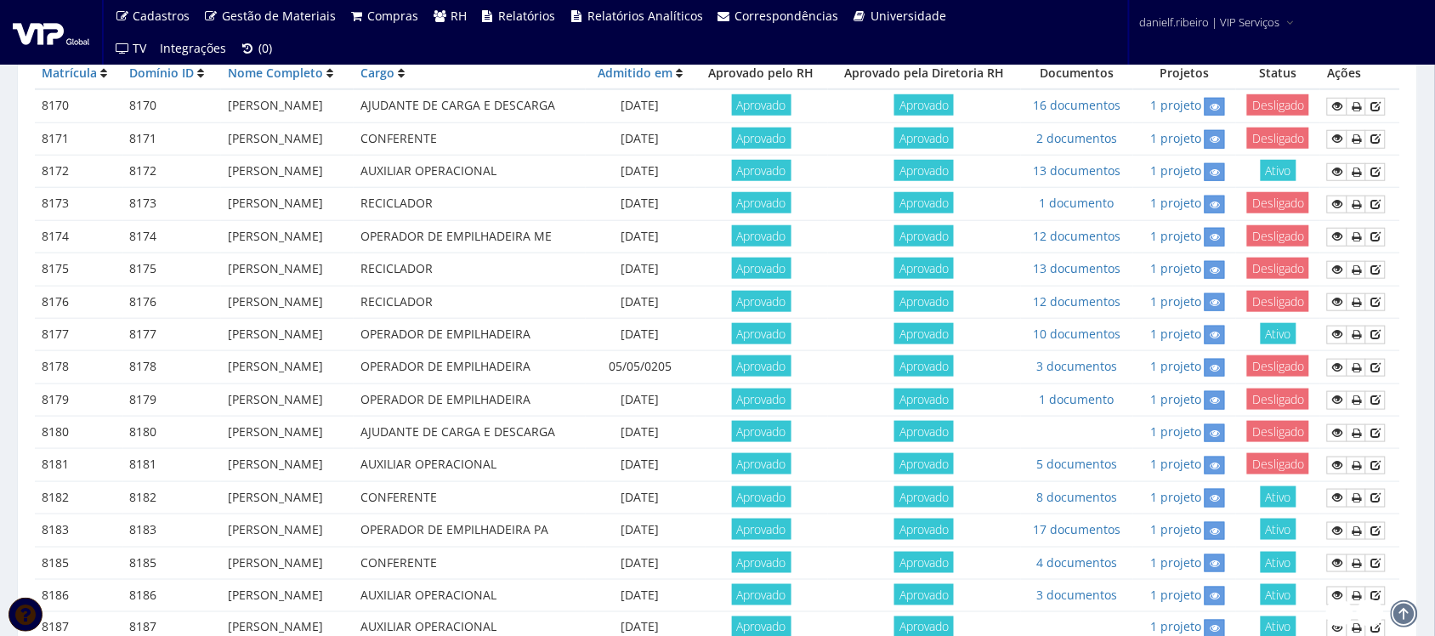
scroll to position [507, 0]
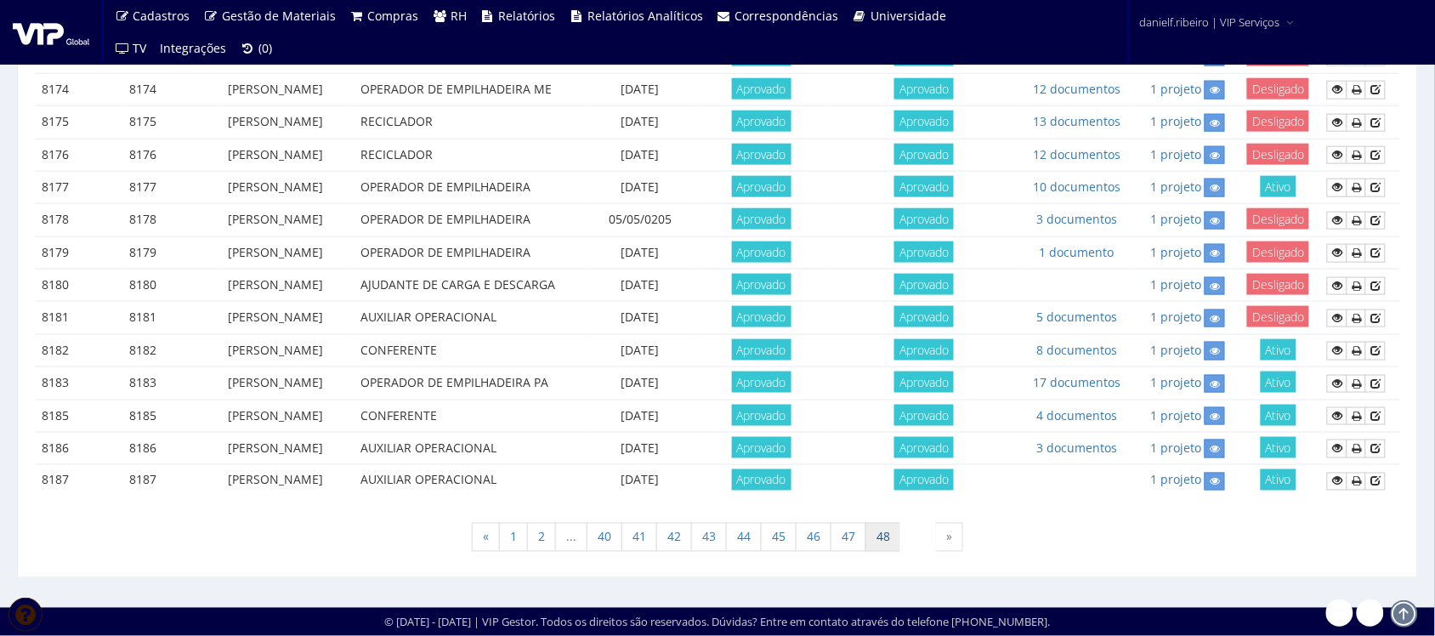
click at [881, 537] on link "48" at bounding box center [883, 537] width 36 height 29
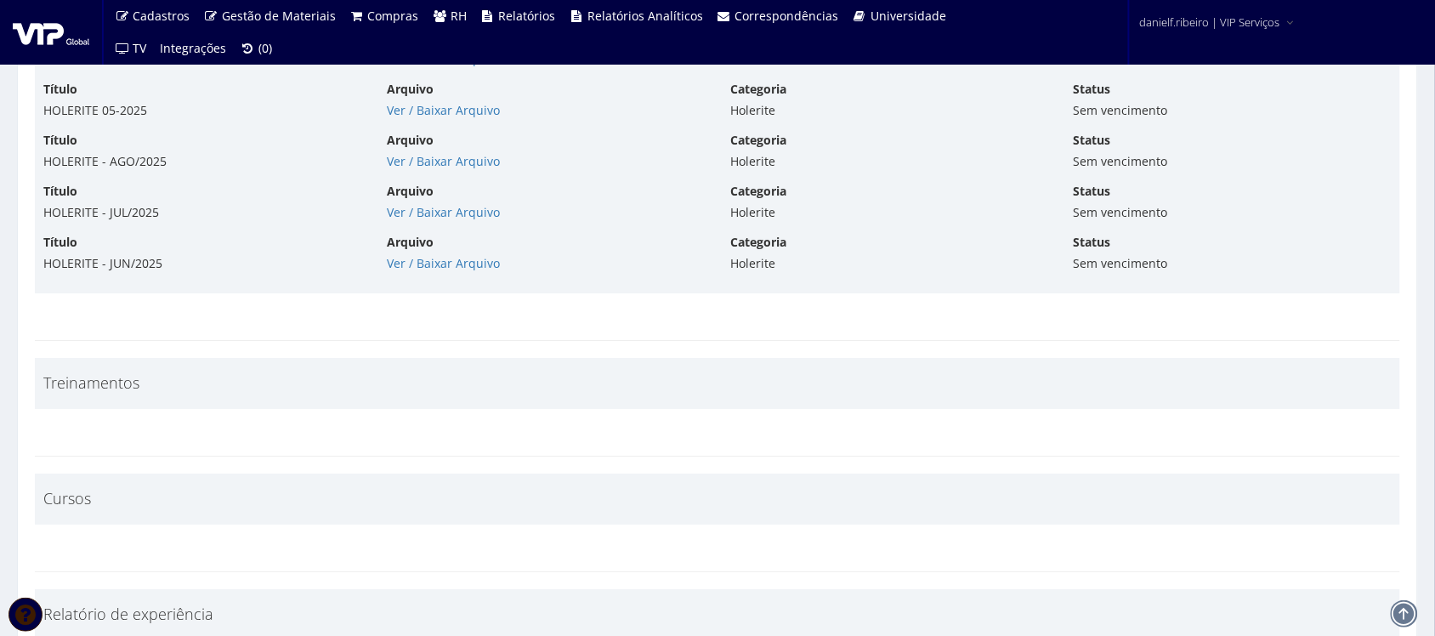
scroll to position [4958, 0]
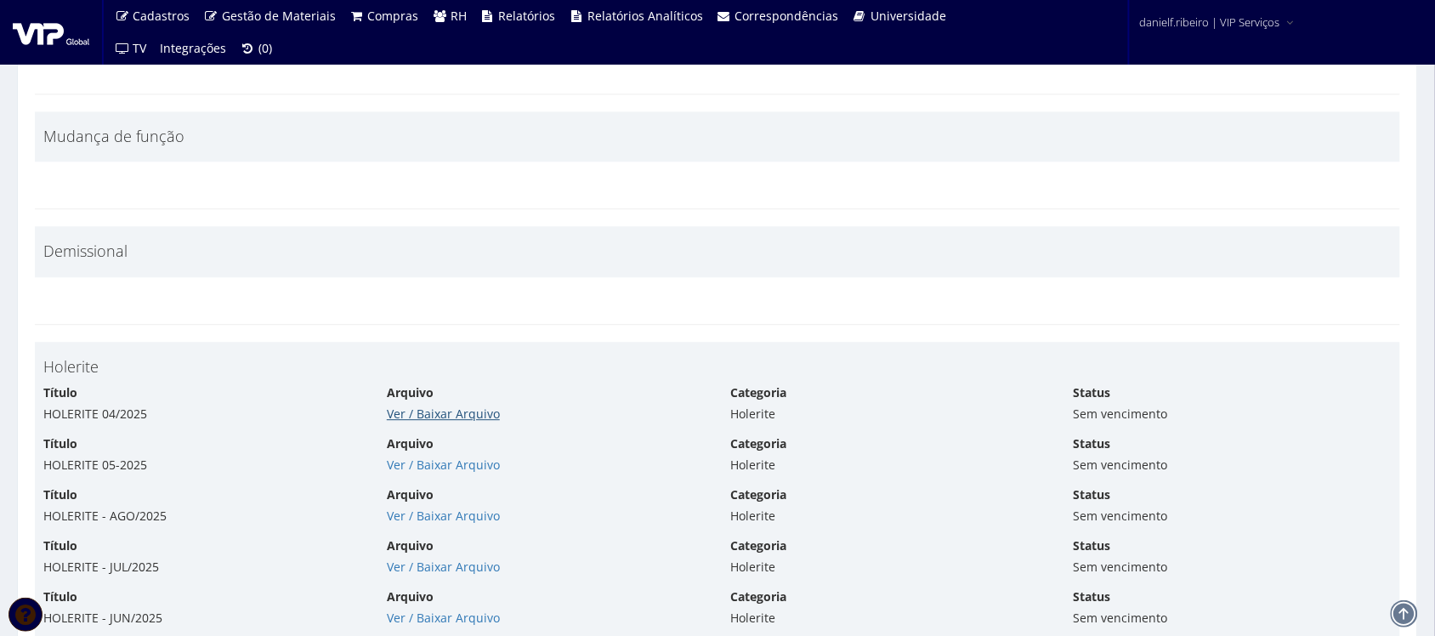
click at [427, 417] on link "Ver / Baixar Arquivo" at bounding box center [443, 413] width 113 height 16
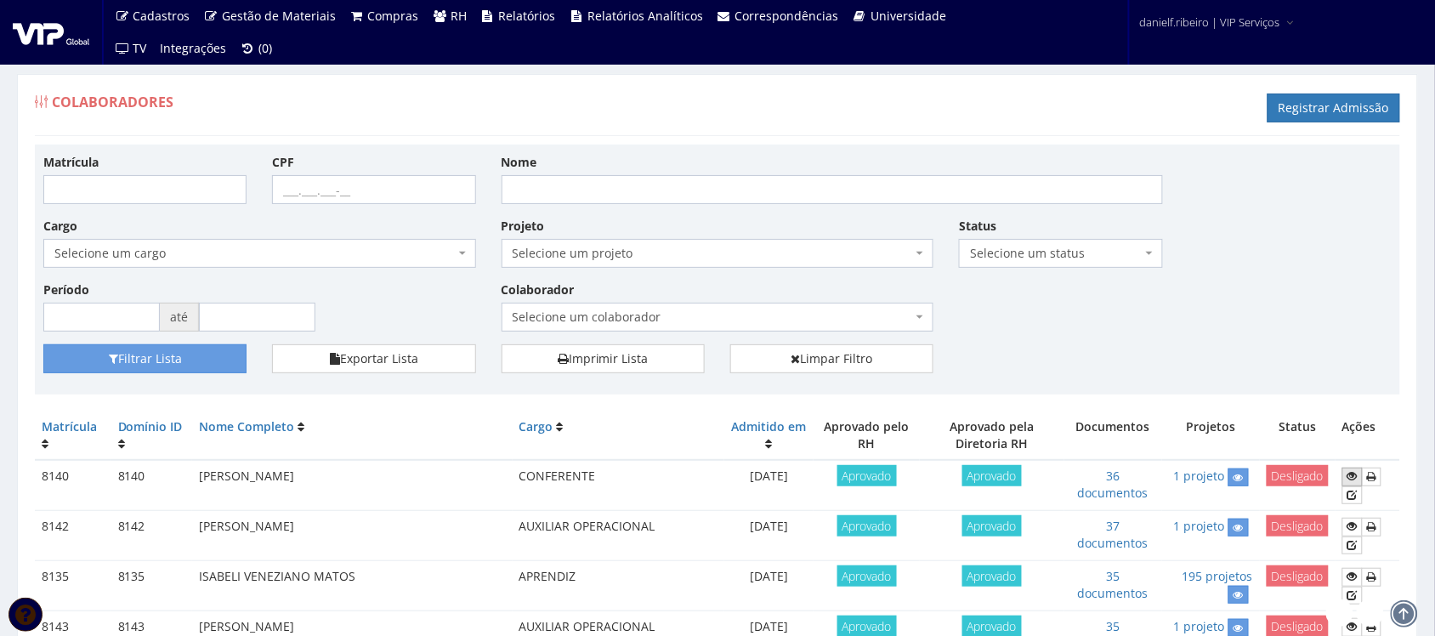
click at [1348, 473] on icon at bounding box center [1352, 476] width 10 height 12
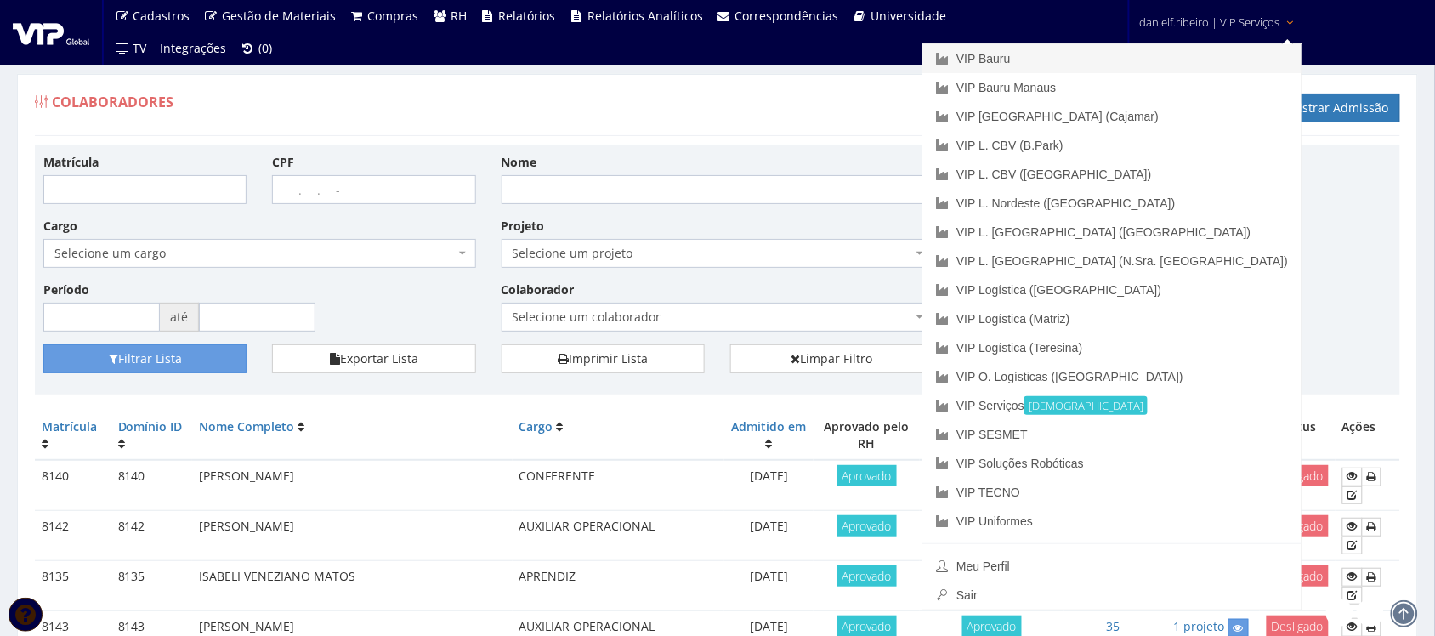
click at [1166, 57] on link "VIP Bauru" at bounding box center [1111, 58] width 379 height 29
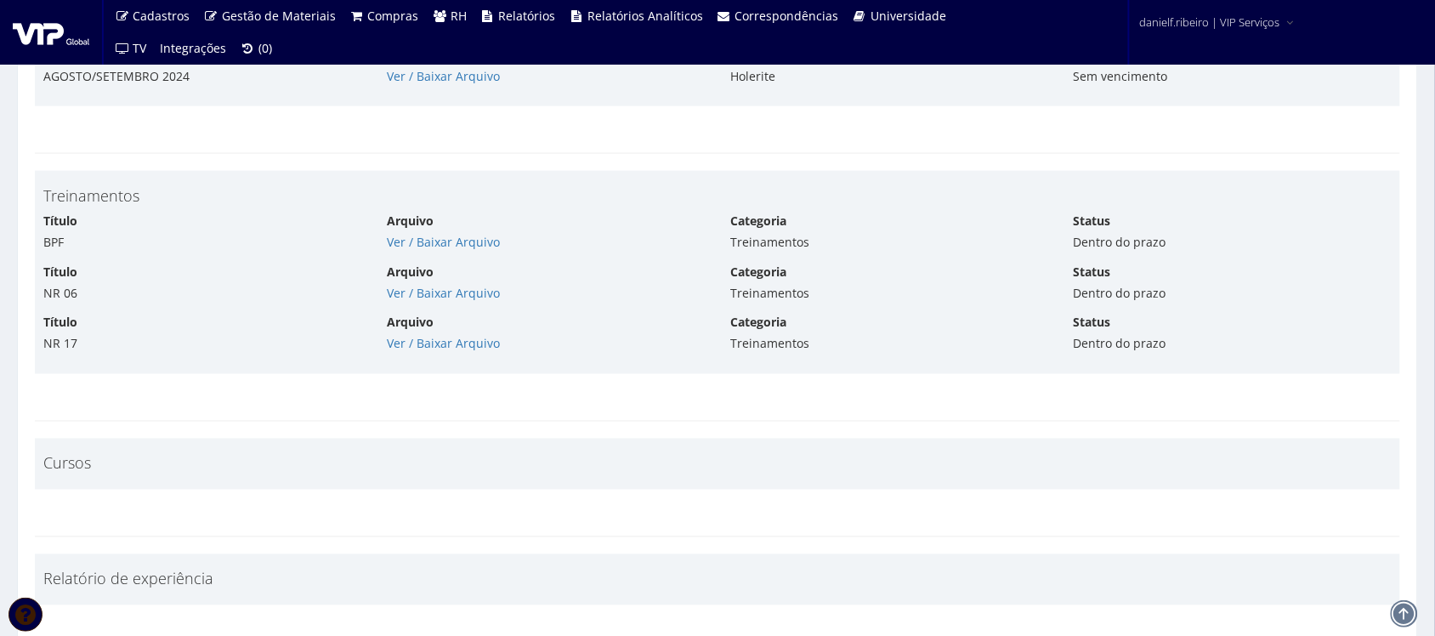
scroll to position [6020, 0]
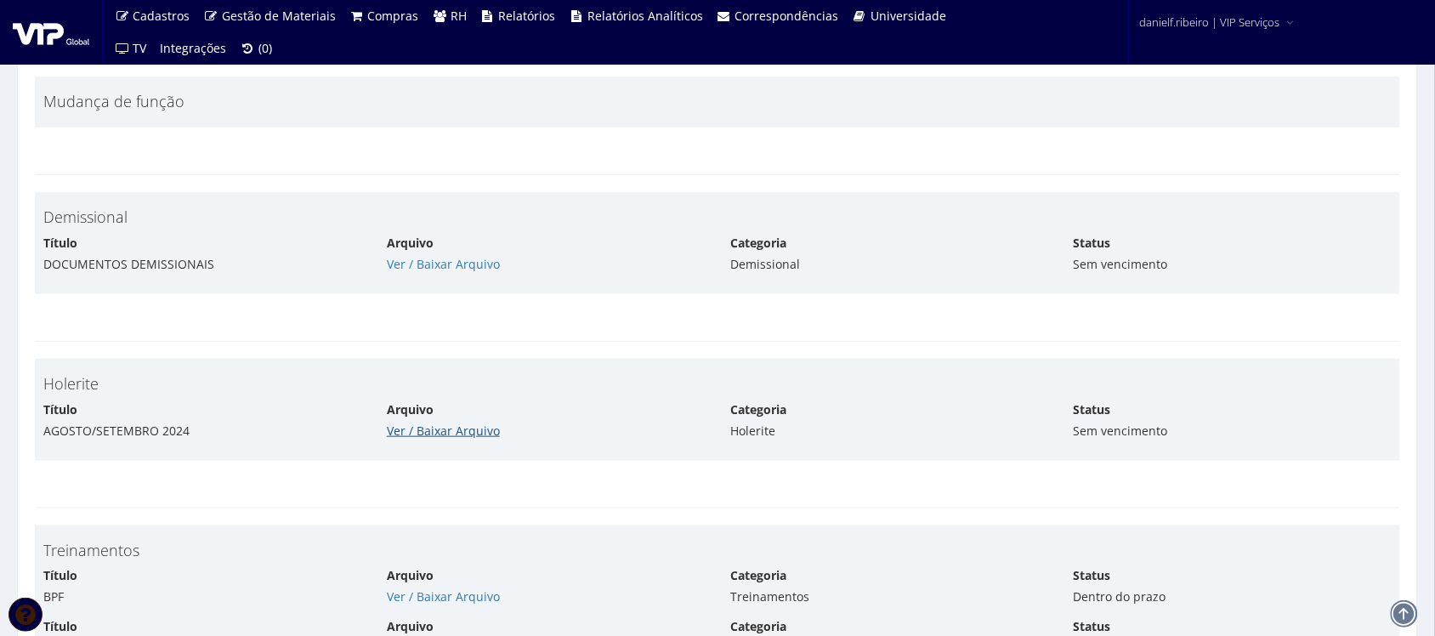
click at [428, 432] on link "Ver / Baixar Arquivo" at bounding box center [443, 430] width 113 height 16
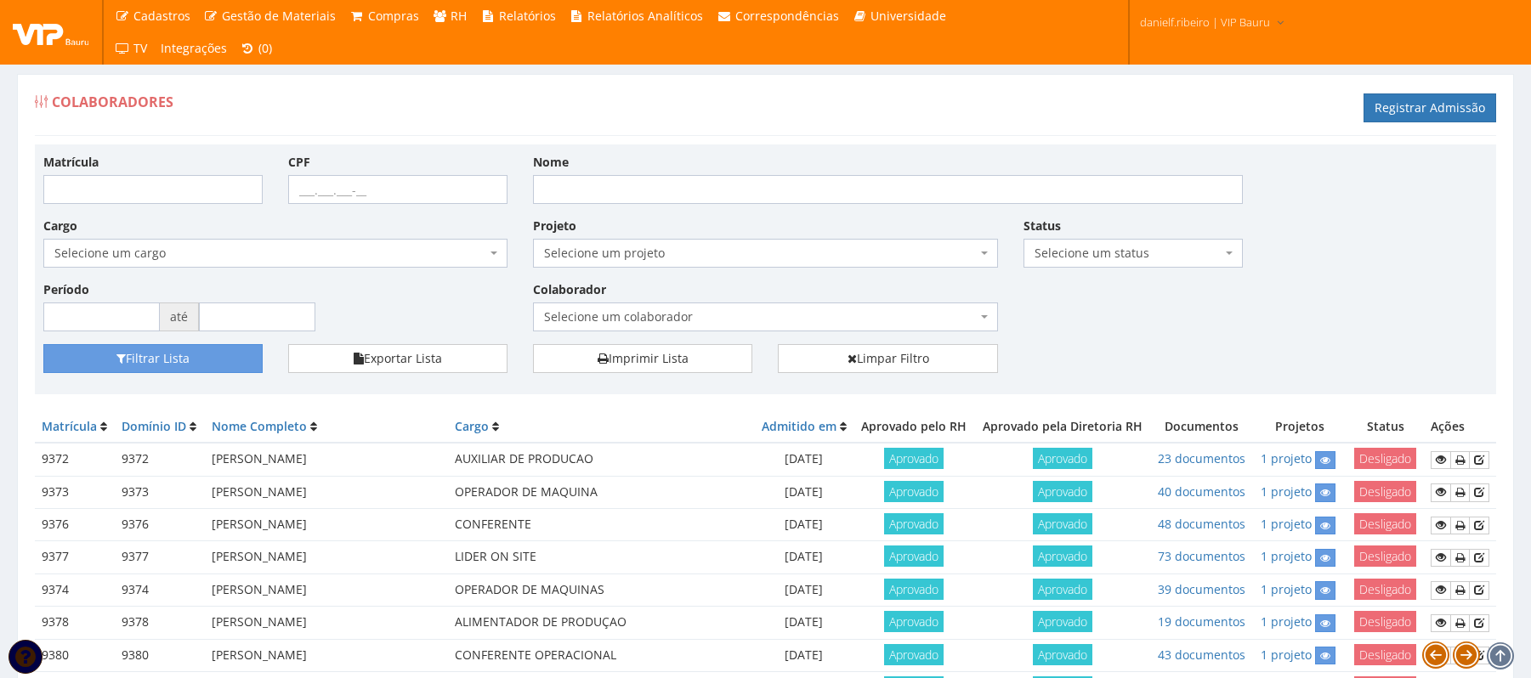
click at [600, 197] on input "Nome" at bounding box center [888, 189] width 710 height 29
type input "bianca"
click at [43, 344] on button "Filtrar Lista" at bounding box center [152, 358] width 219 height 29
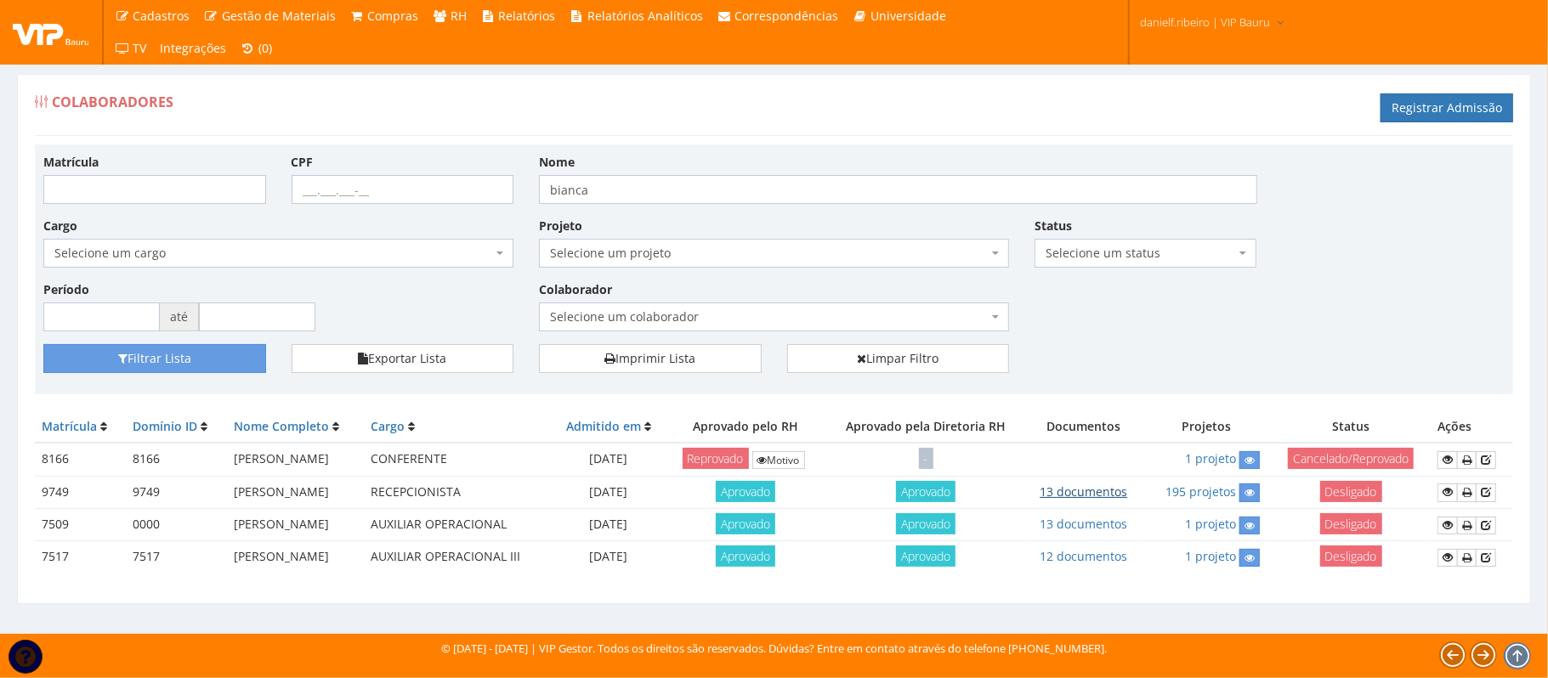
click at [1113, 496] on link "13 documentos" at bounding box center [1083, 492] width 88 height 16
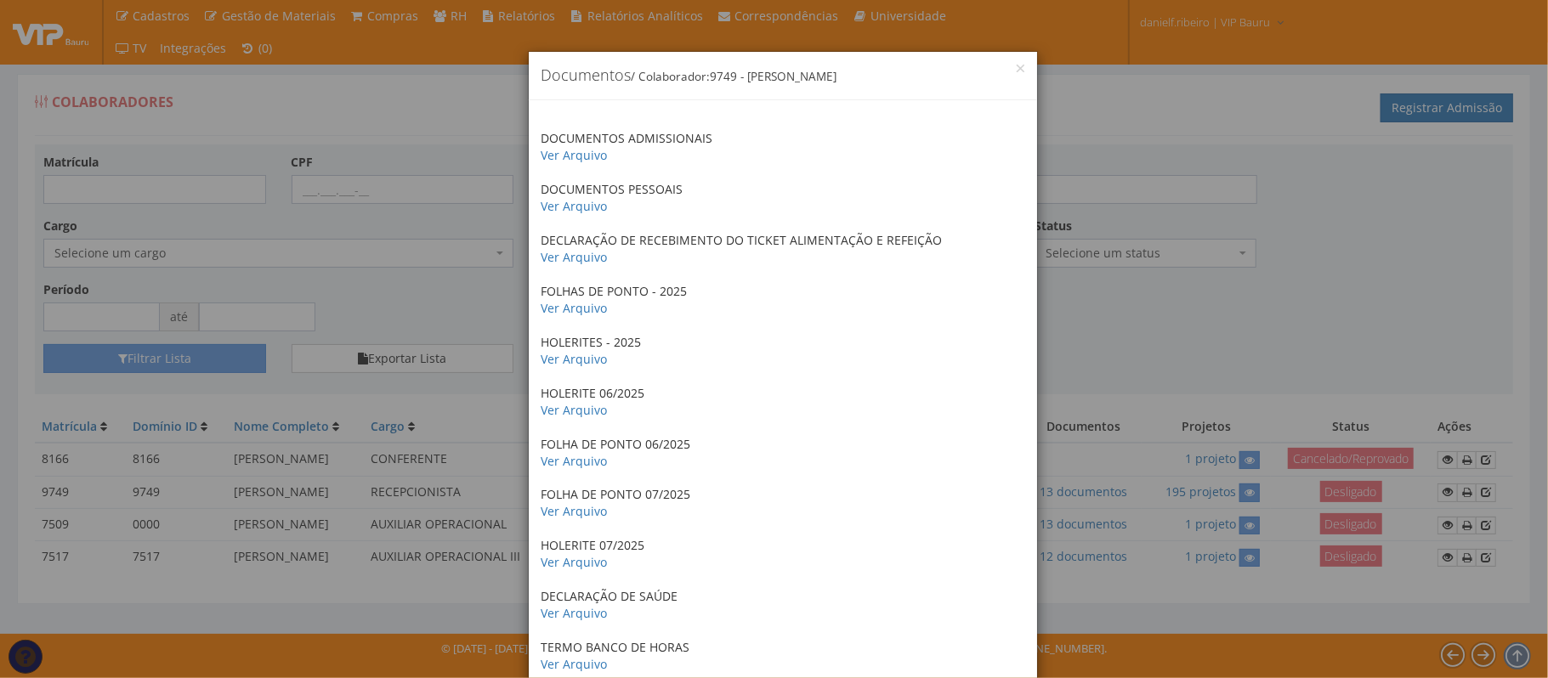
click at [1108, 343] on div "× Documentos / Colaborador: 9749 - BIANCA HERNANDEZ RIBEIRO DOCUMENTOS ADMISSIO…" at bounding box center [774, 339] width 1548 height 678
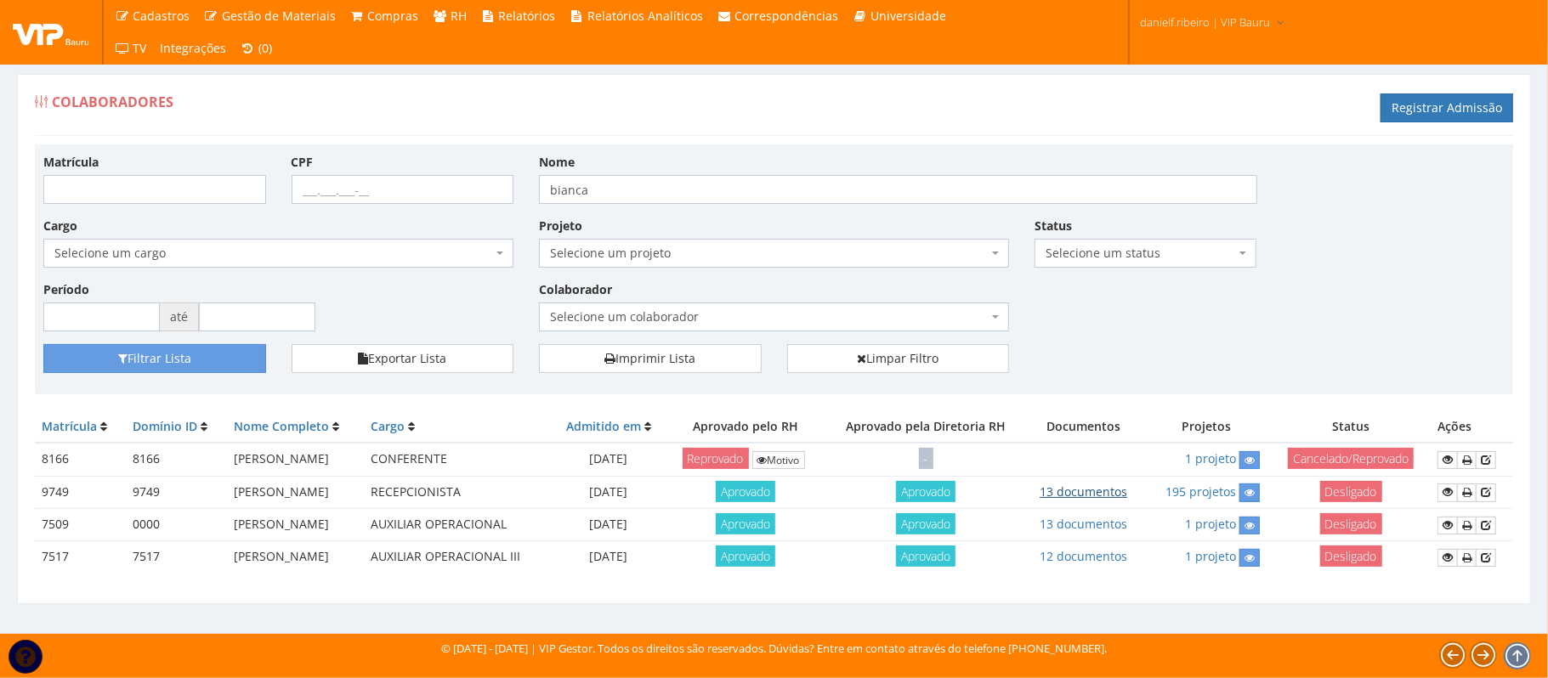
click at [1123, 490] on link "13 documentos" at bounding box center [1083, 492] width 88 height 16
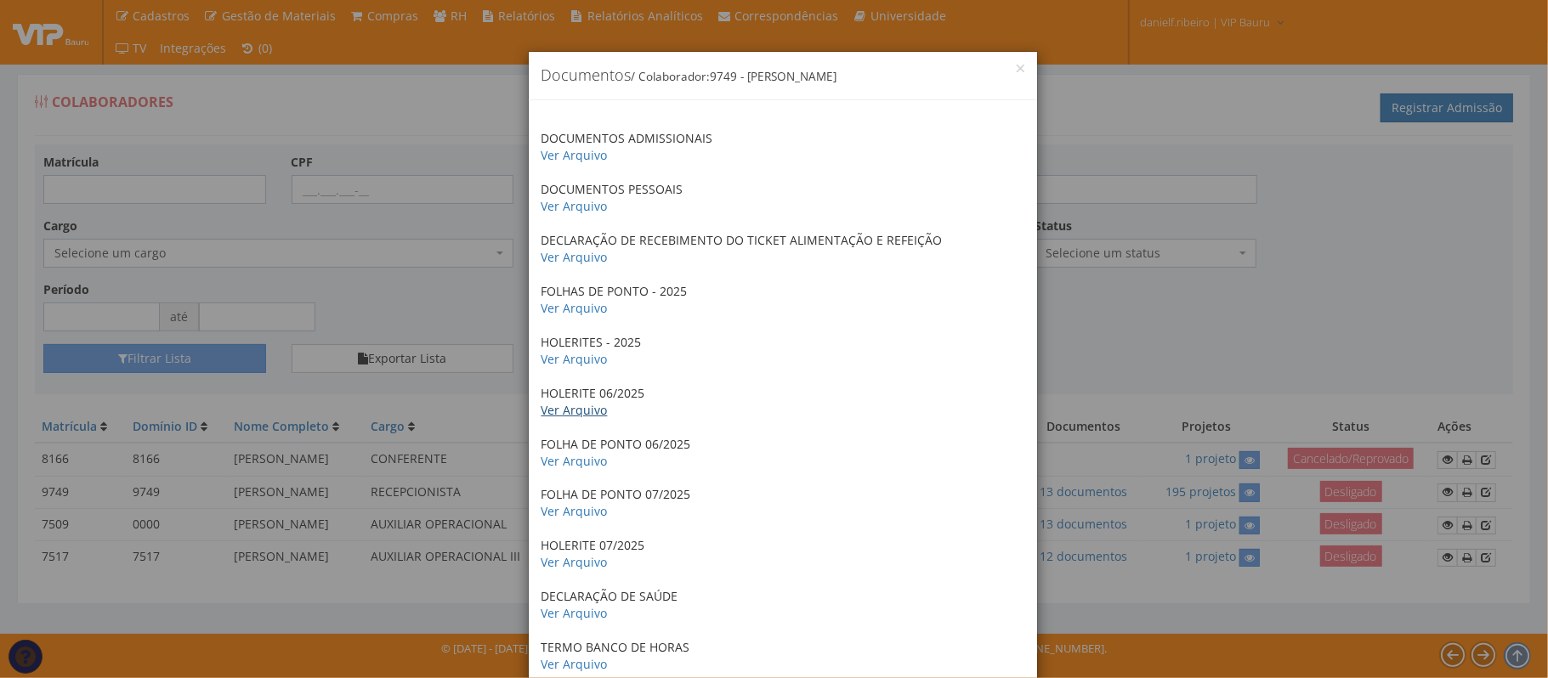
click at [578, 409] on link "Ver Arquivo" at bounding box center [574, 410] width 66 height 16
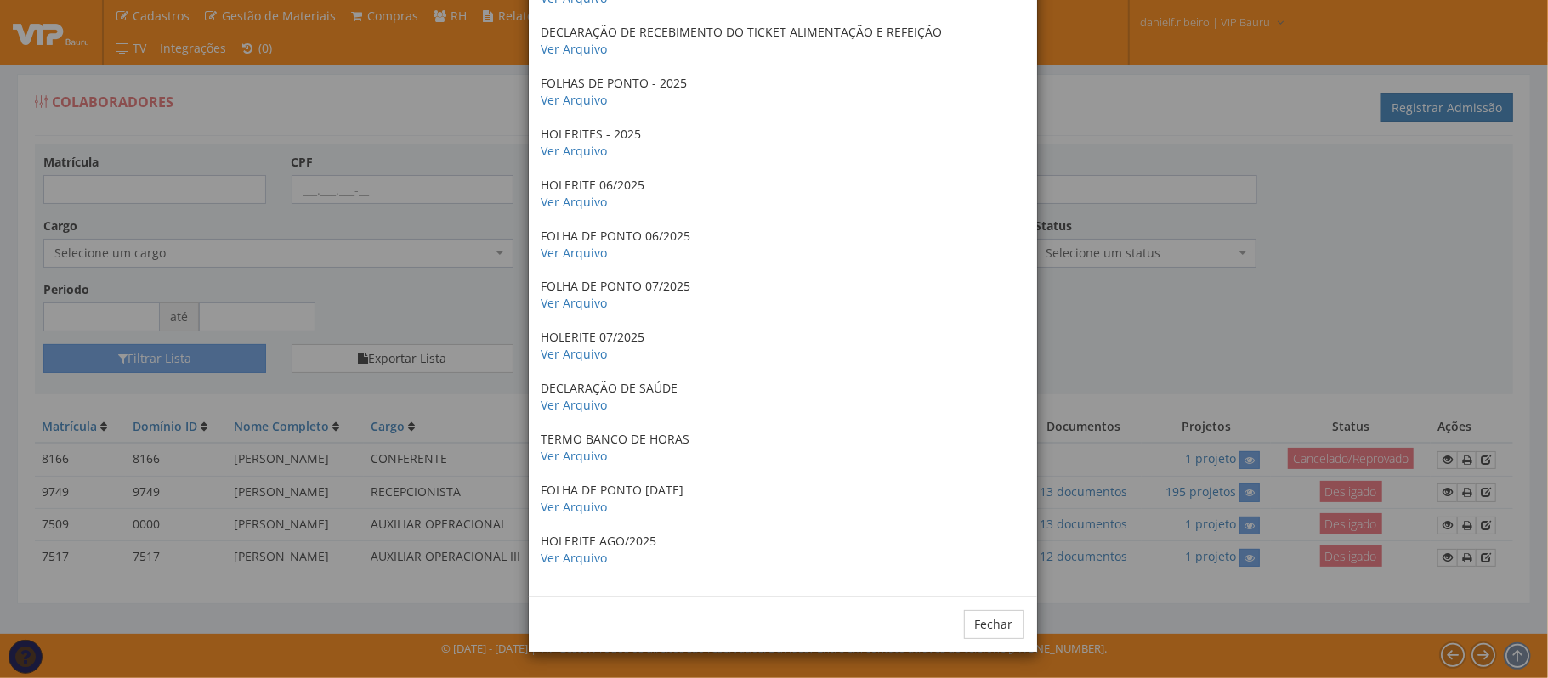
click at [1120, 289] on div "× Documentos / Colaborador: 9749 - BIANCA HERNANDEZ RIBEIRO DOCUMENTOS ADMISSIO…" at bounding box center [774, 339] width 1548 height 678
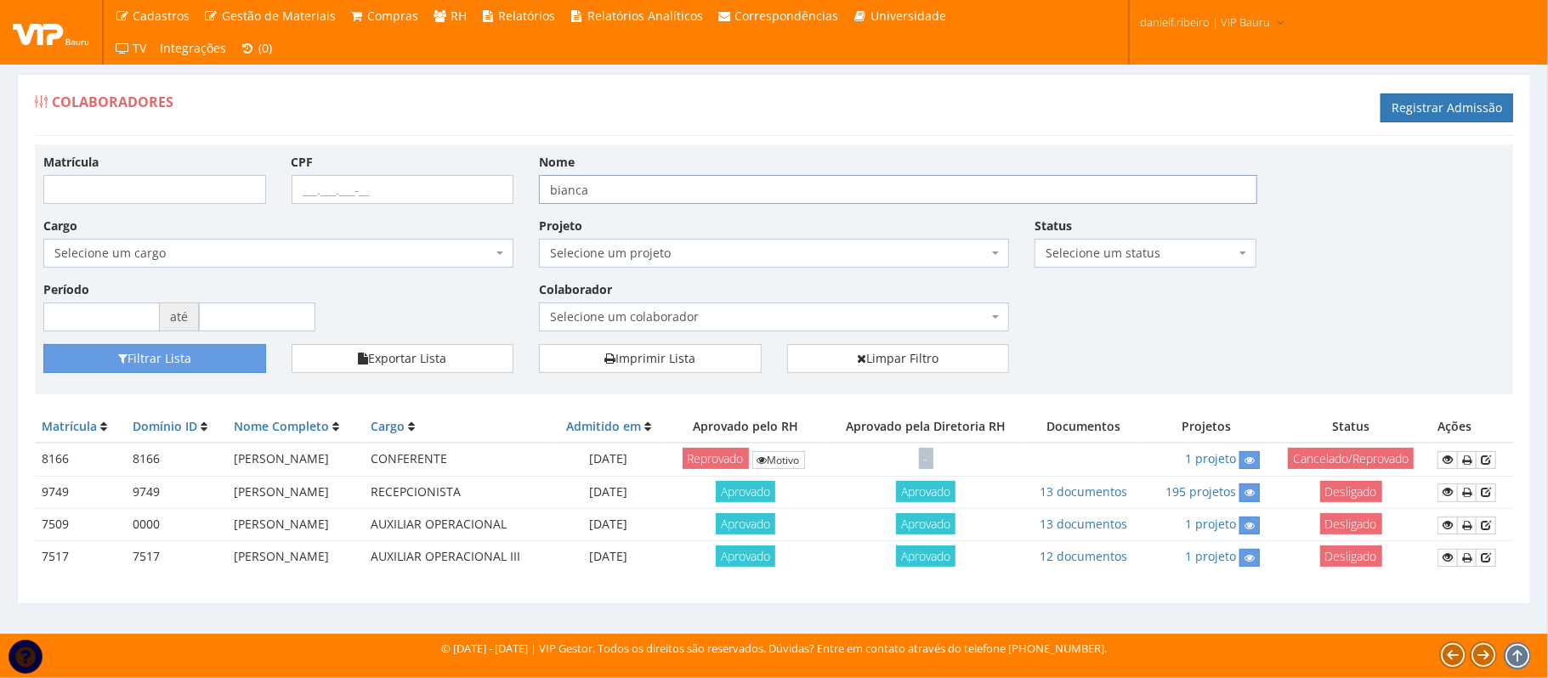
drag, startPoint x: 615, startPoint y: 188, endPoint x: 507, endPoint y: 199, distance: 108.5
click at [507, 199] on div "Matrícula CPF Nome bianca Cargo Selecione um cargo G1225 D0029 - 4110-05 - AGEN…" at bounding box center [774, 248] width 1487 height 191
click at [195, 364] on button "Filtrar Lista" at bounding box center [154, 358] width 223 height 29
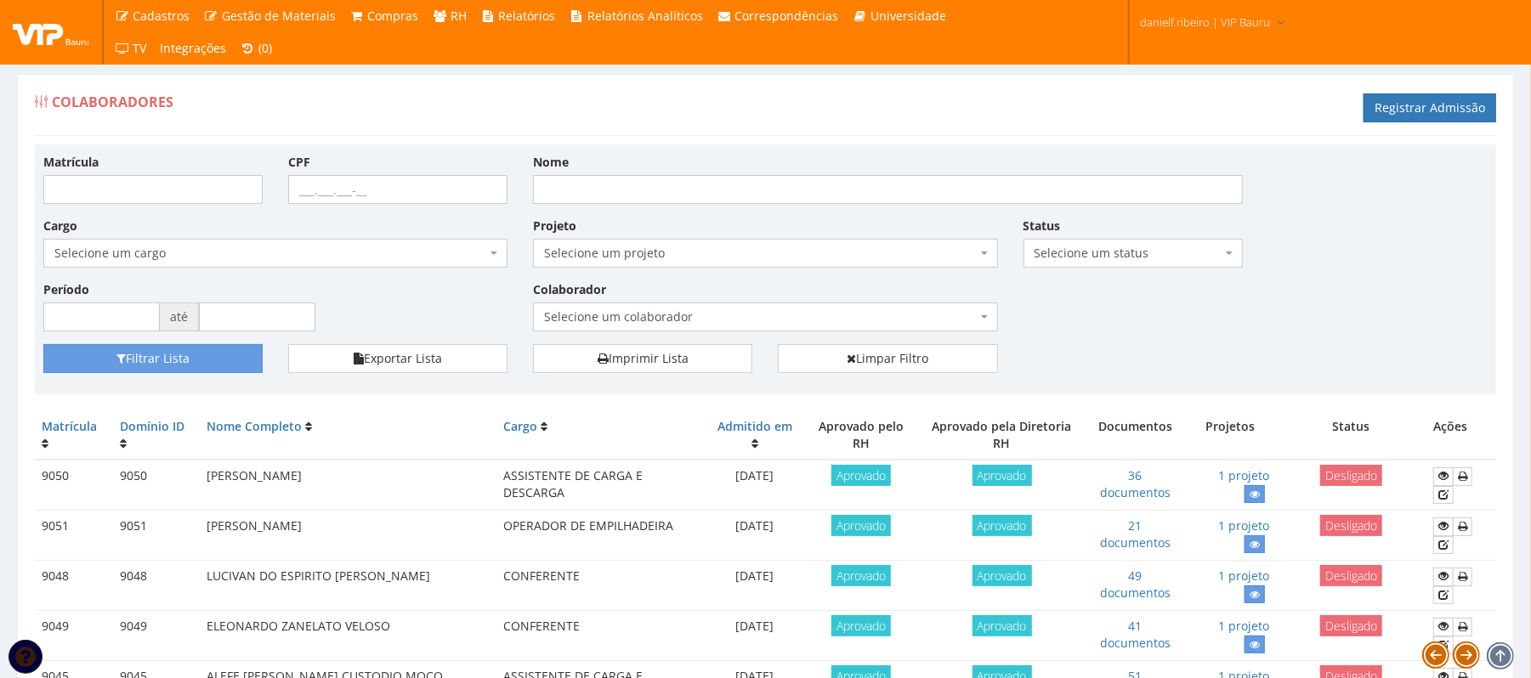
scroll to position [1476, 0]
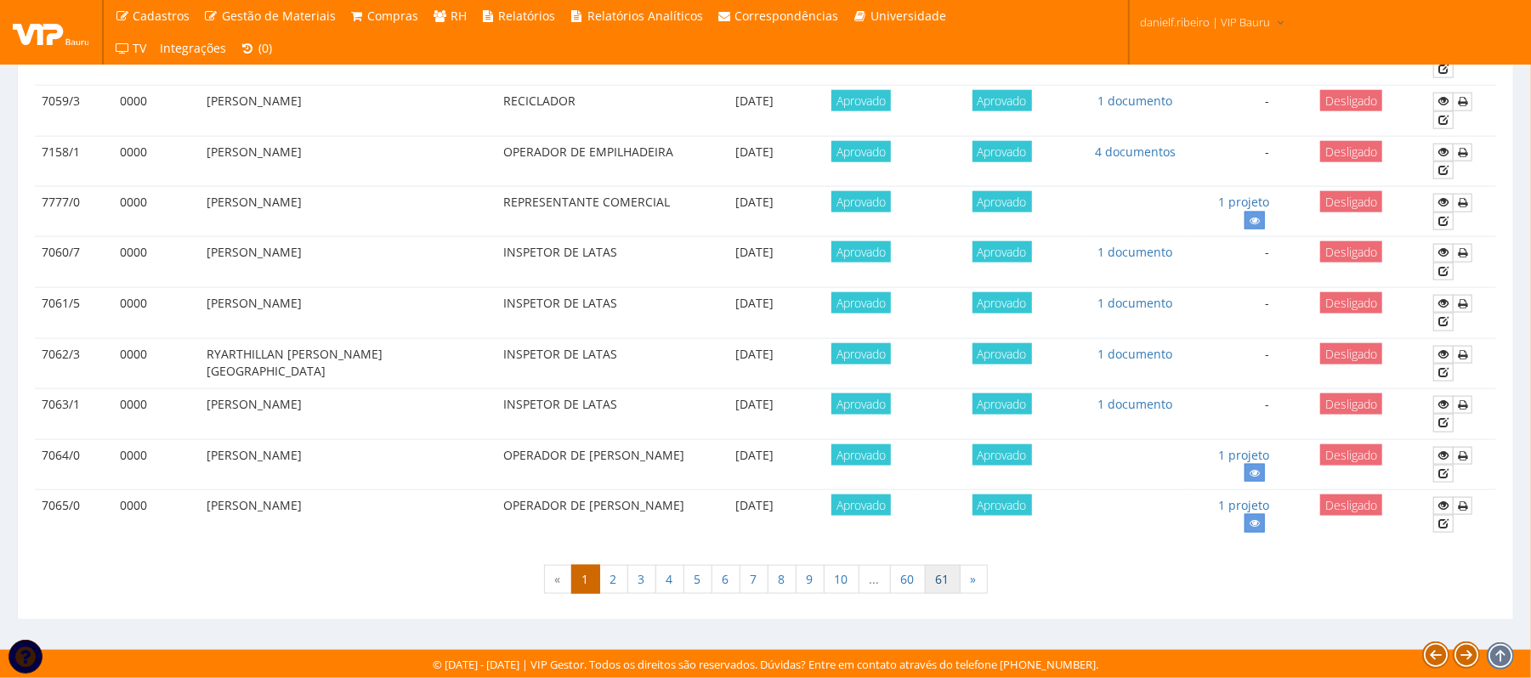
click at [943, 581] on link "61" at bounding box center [943, 579] width 36 height 29
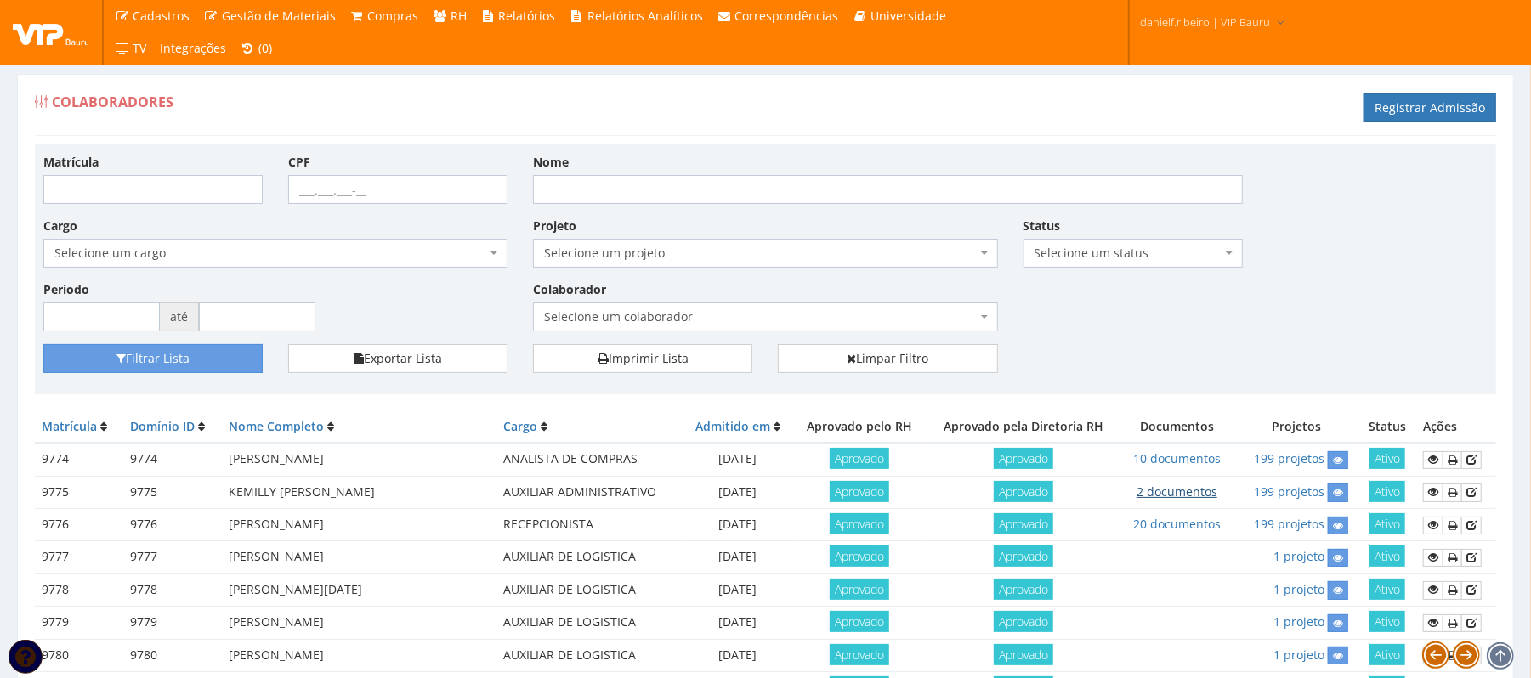
click at [1177, 486] on link "2 documentos" at bounding box center [1176, 492] width 81 height 16
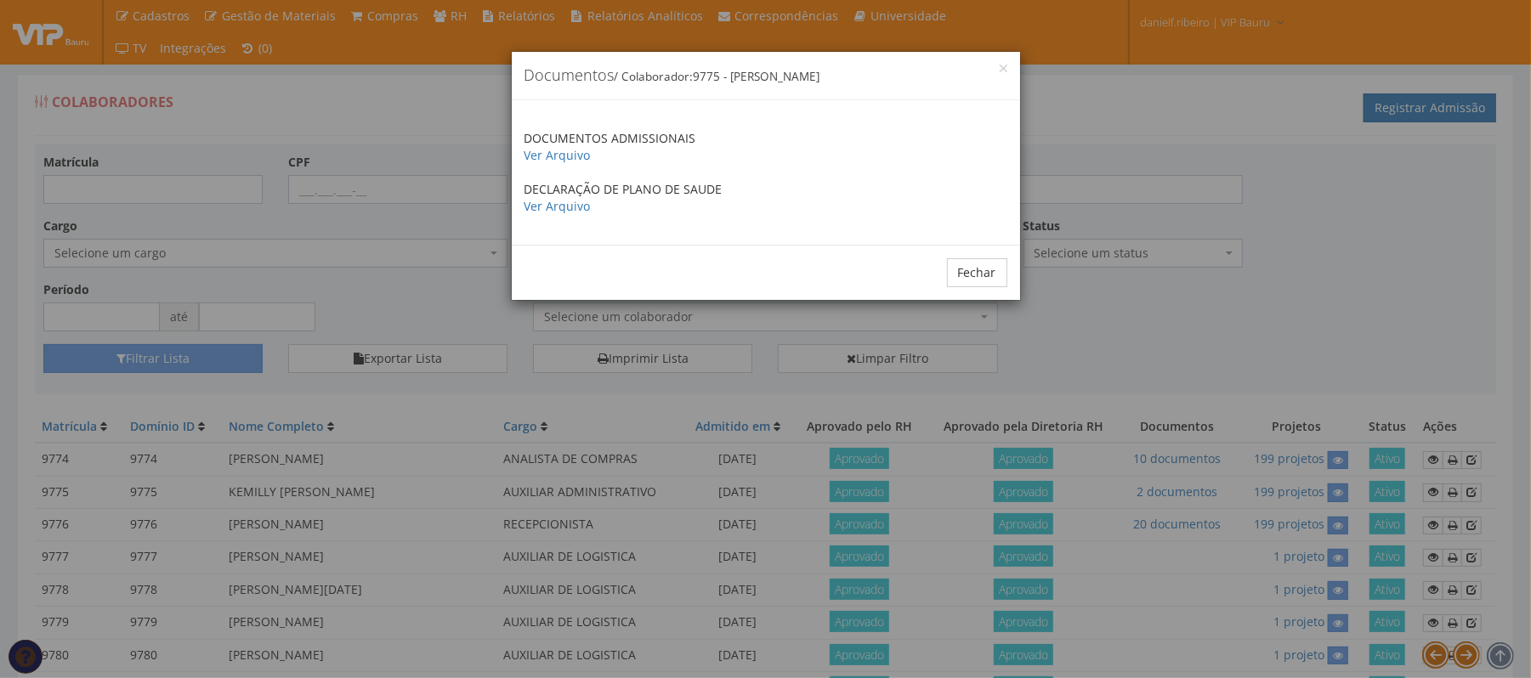
click at [1195, 483] on div "× Documentos / Colaborador: 9775 - KEMILLY VICTORIA DE SOUZA DOCUMENTOS ADMISSI…" at bounding box center [765, 339] width 1531 height 678
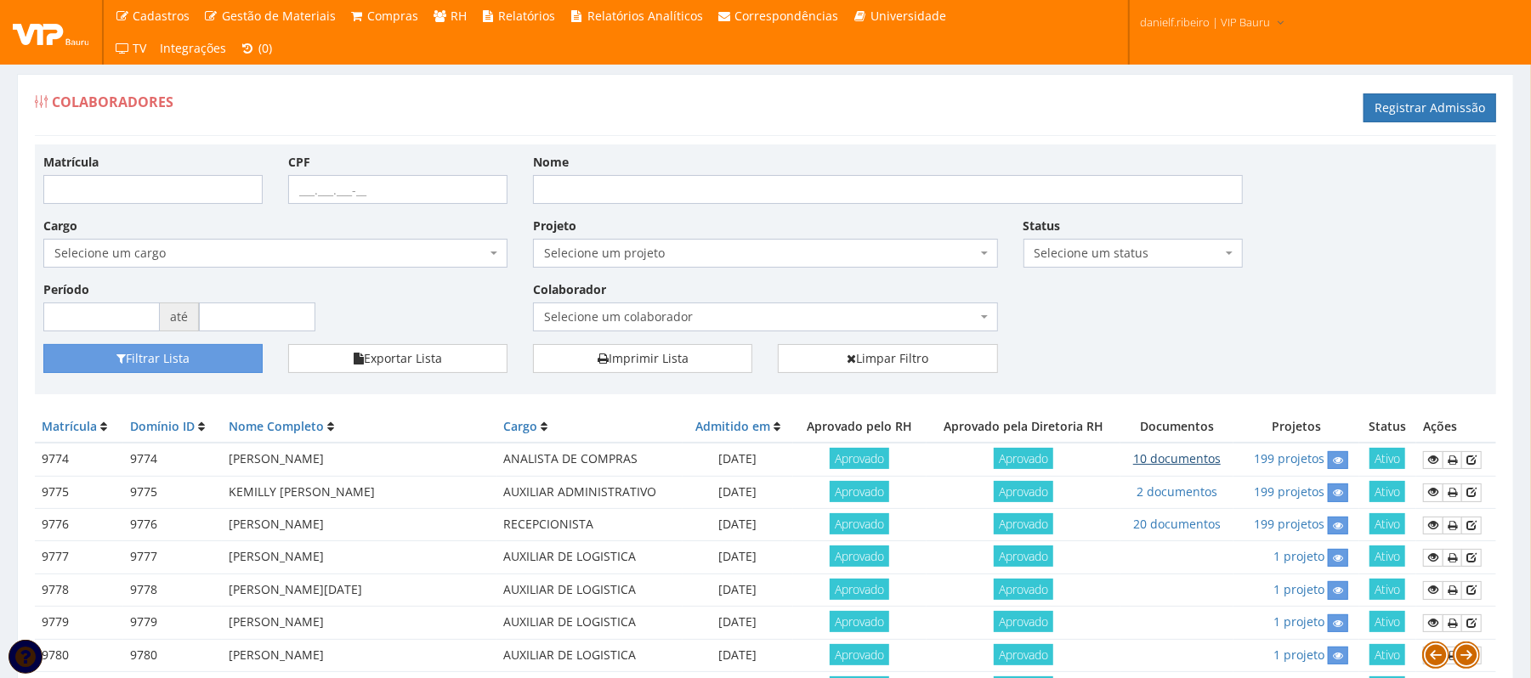
click at [1163, 467] on link "10 documentos" at bounding box center [1177, 458] width 88 height 16
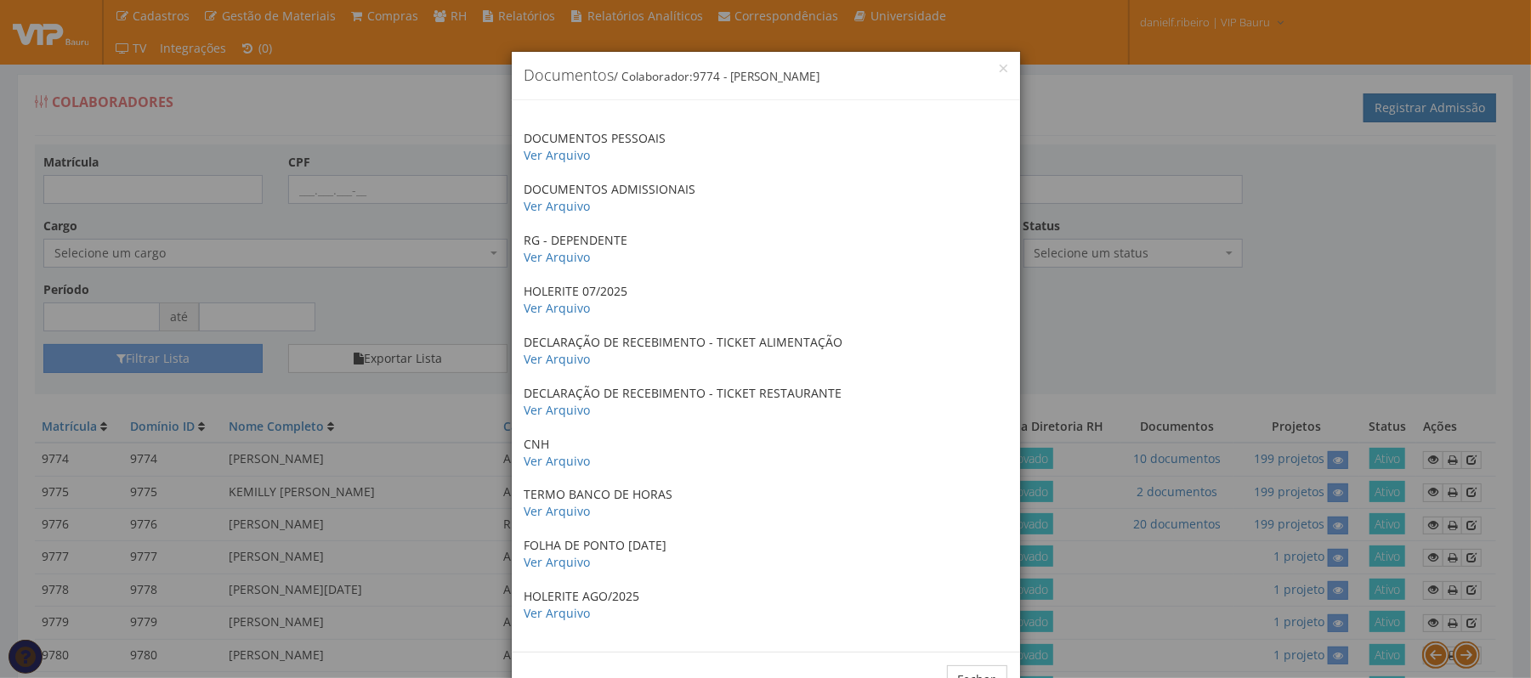
click at [1175, 456] on div "× Documentos / Colaborador: 9774 - JOAO PAULO MARQUES PEREIRA DOCUMENTOS PESSOA…" at bounding box center [765, 339] width 1531 height 678
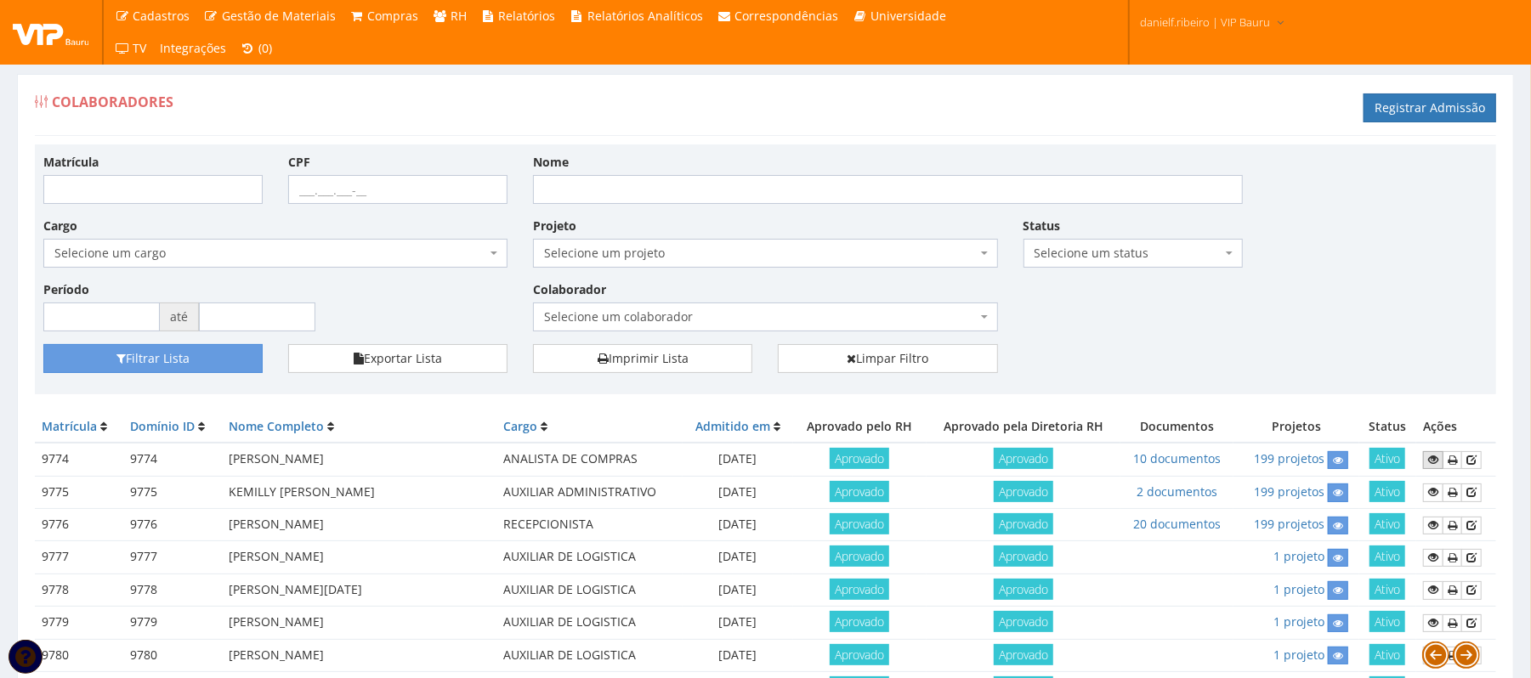
click at [1425, 460] on link at bounding box center [1433, 460] width 20 height 18
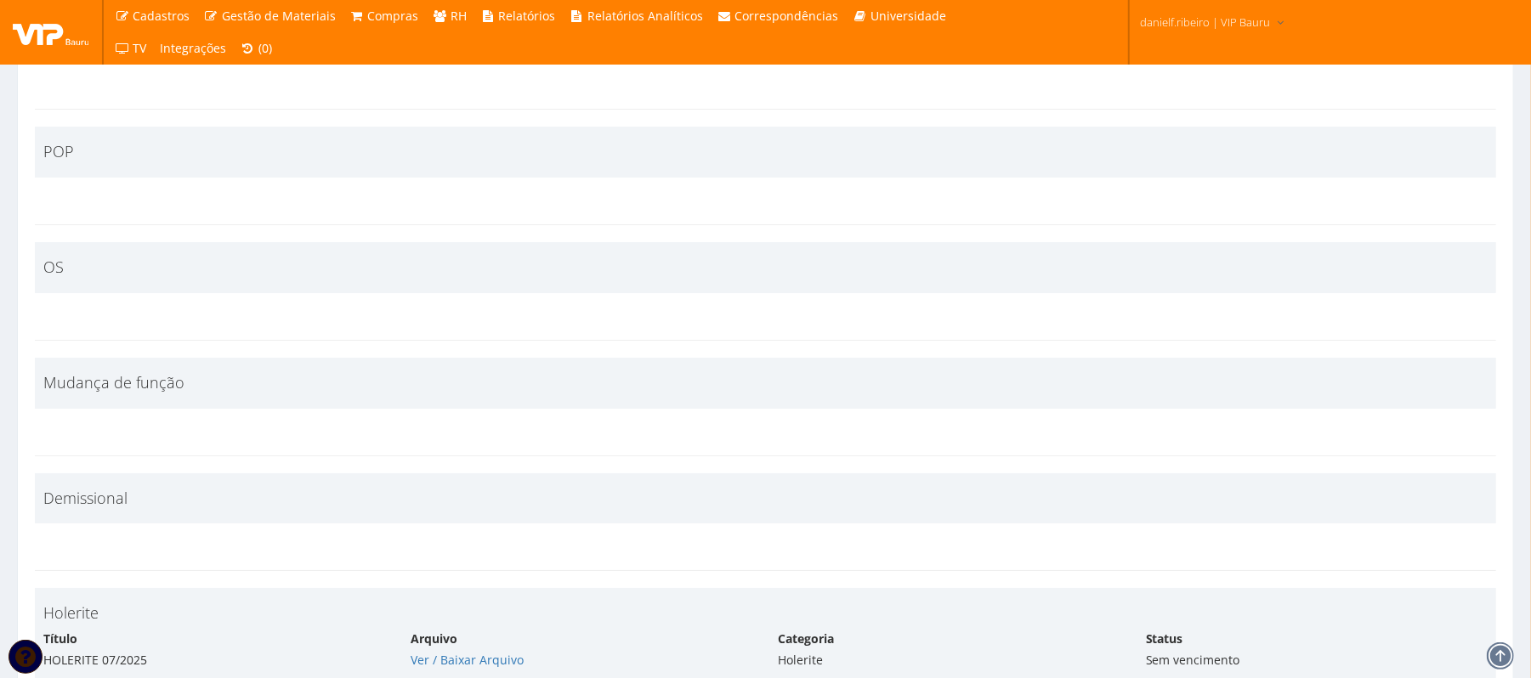
scroll to position [9443, 0]
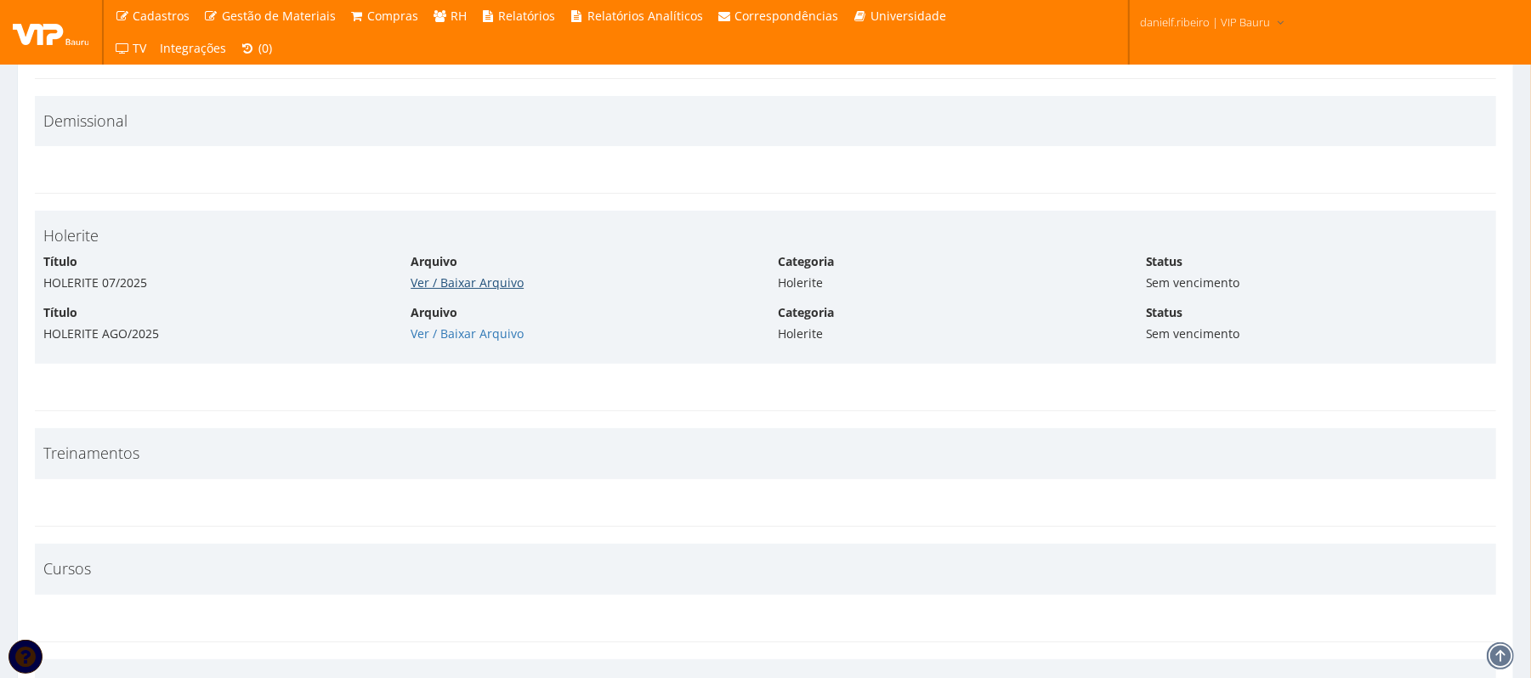
click at [471, 283] on link "Ver / Baixar Arquivo" at bounding box center [467, 283] width 113 height 16
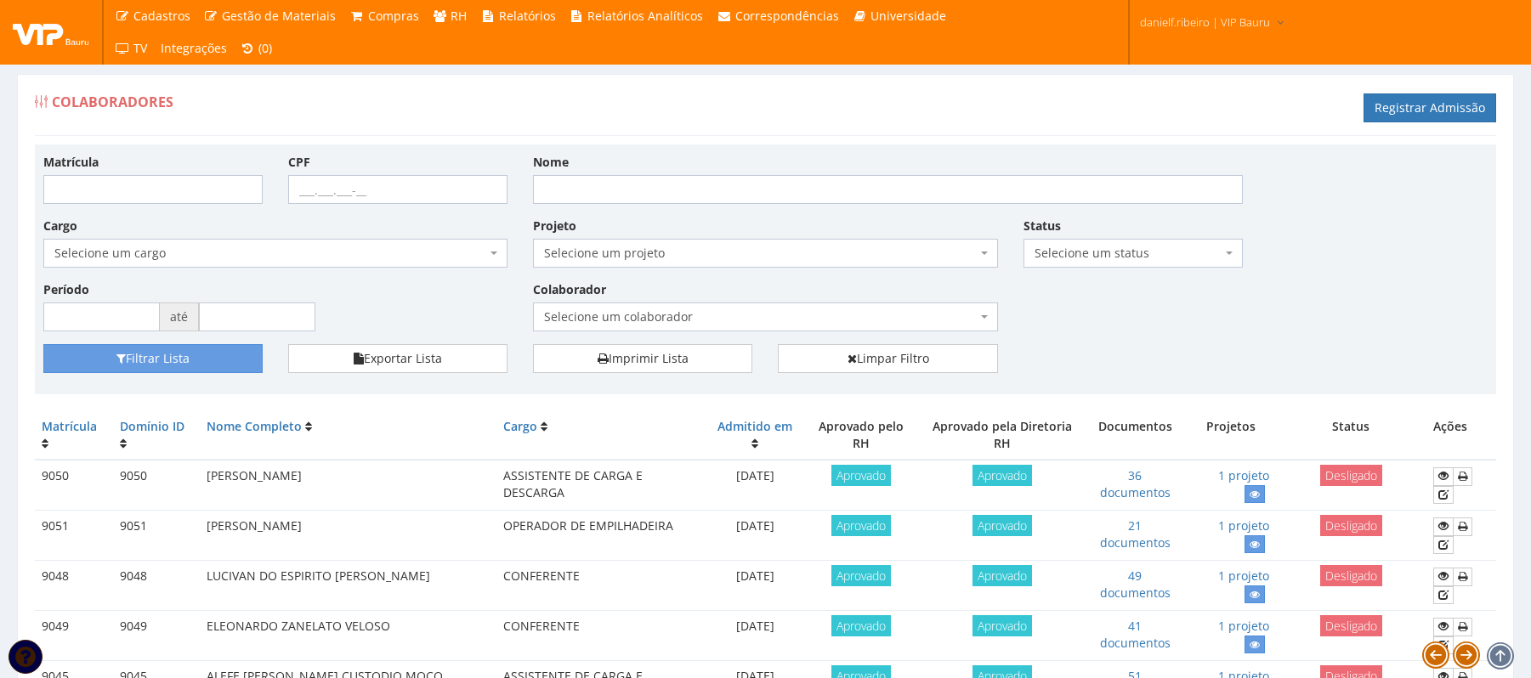
scroll to position [1476, 0]
